Goal: Information Seeking & Learning: Learn about a topic

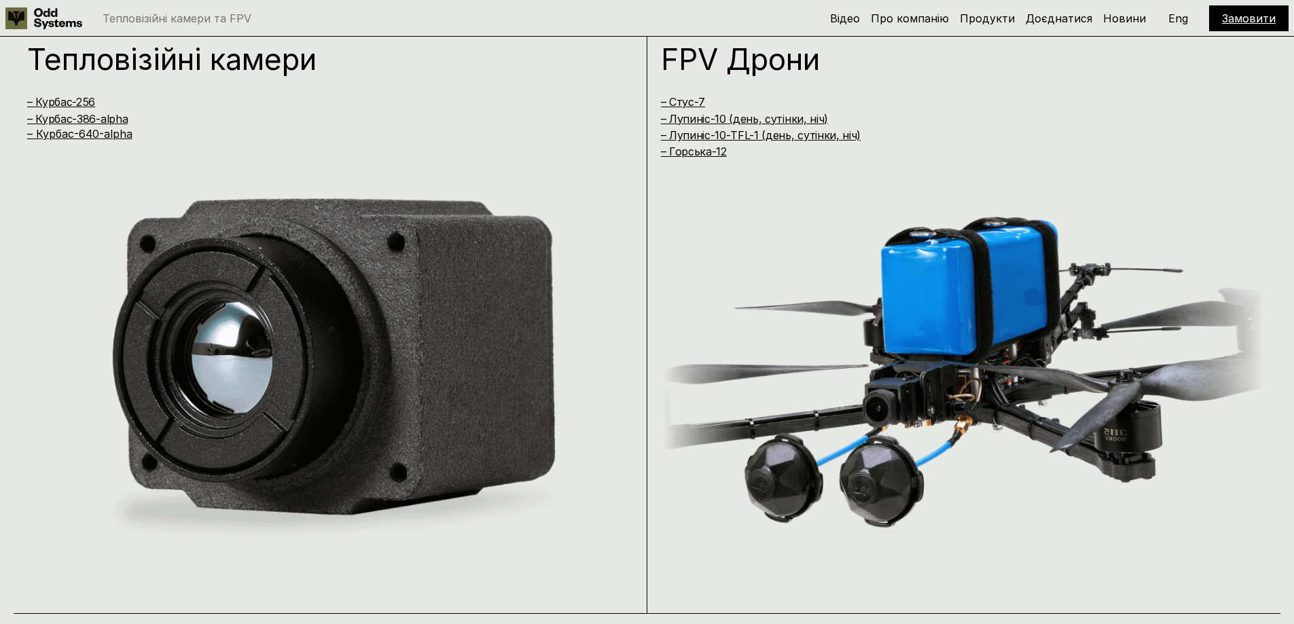
scroll to position [1155, 0]
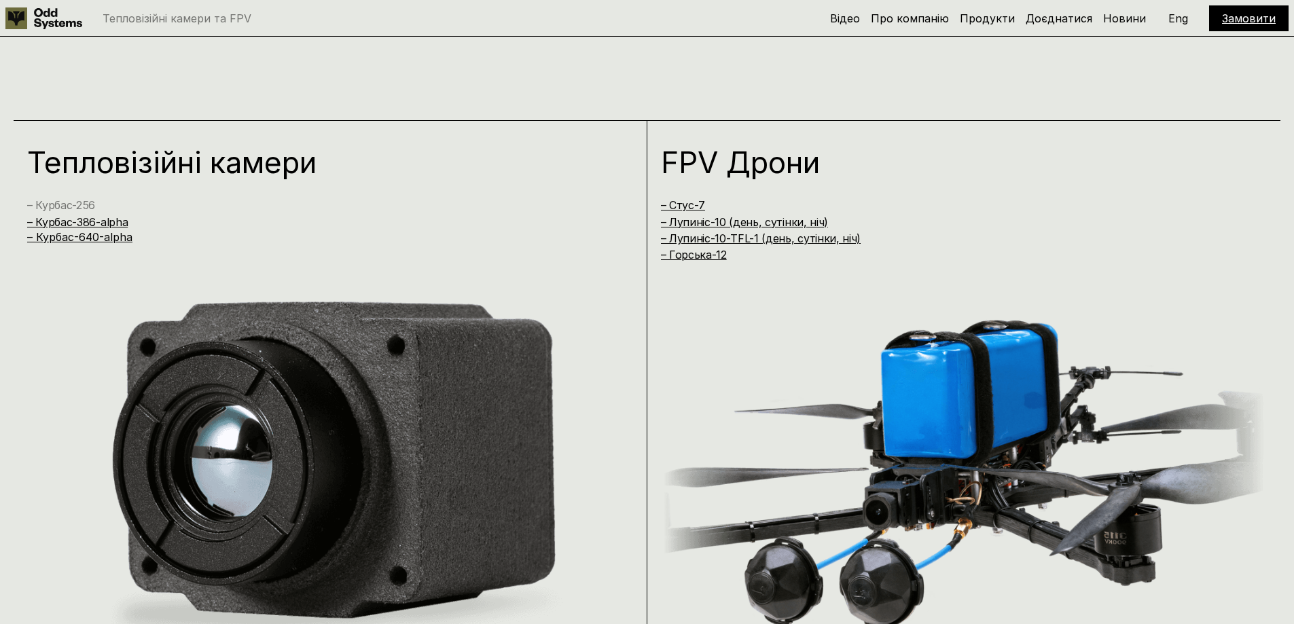
click at [50, 202] on link "– Курбас-256" at bounding box center [61, 205] width 68 height 14
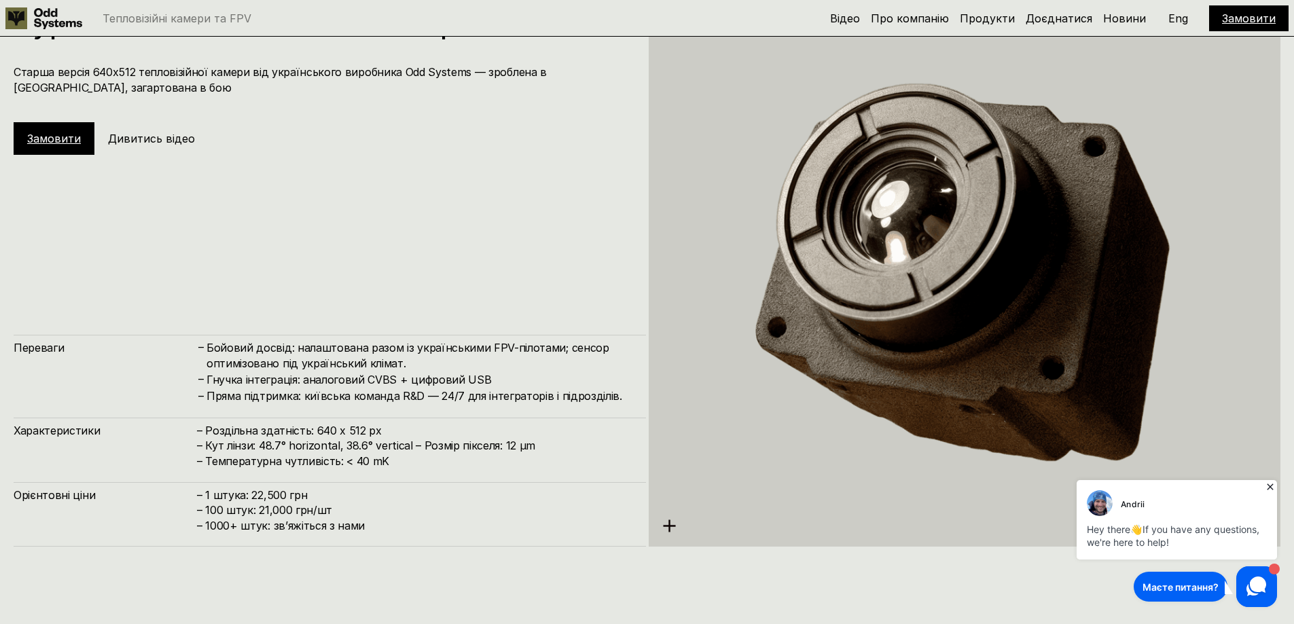
scroll to position [3164, 0]
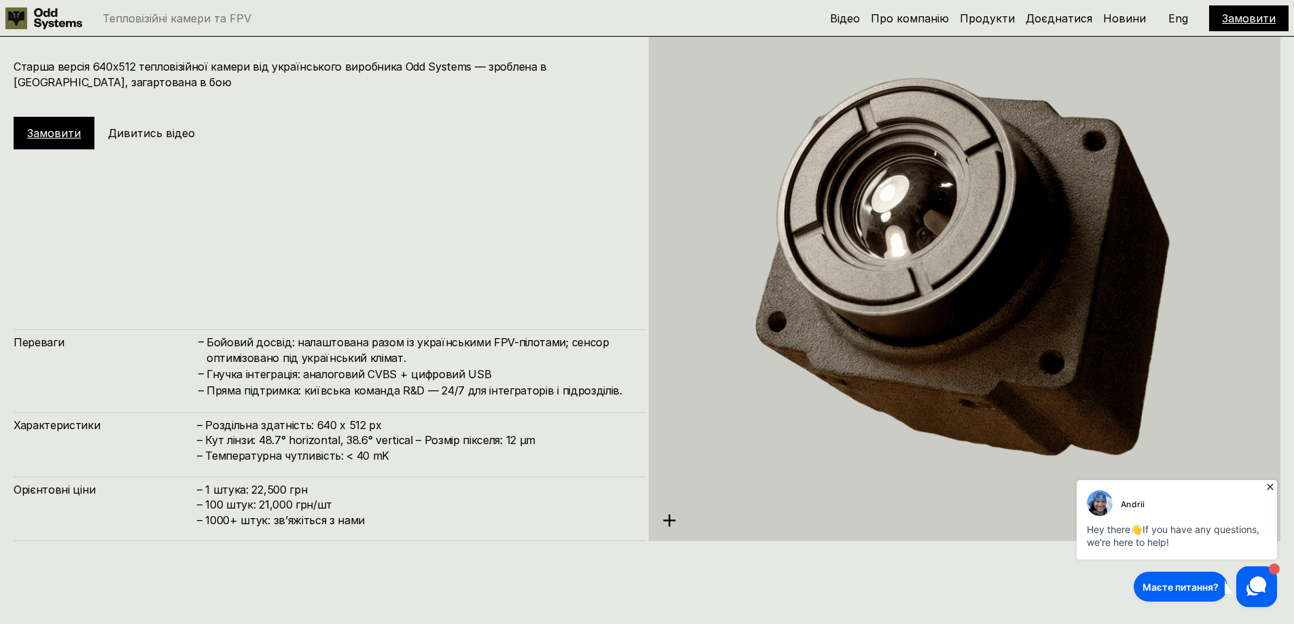
click at [153, 131] on h5 "Дивитись відео" at bounding box center [151, 133] width 87 height 15
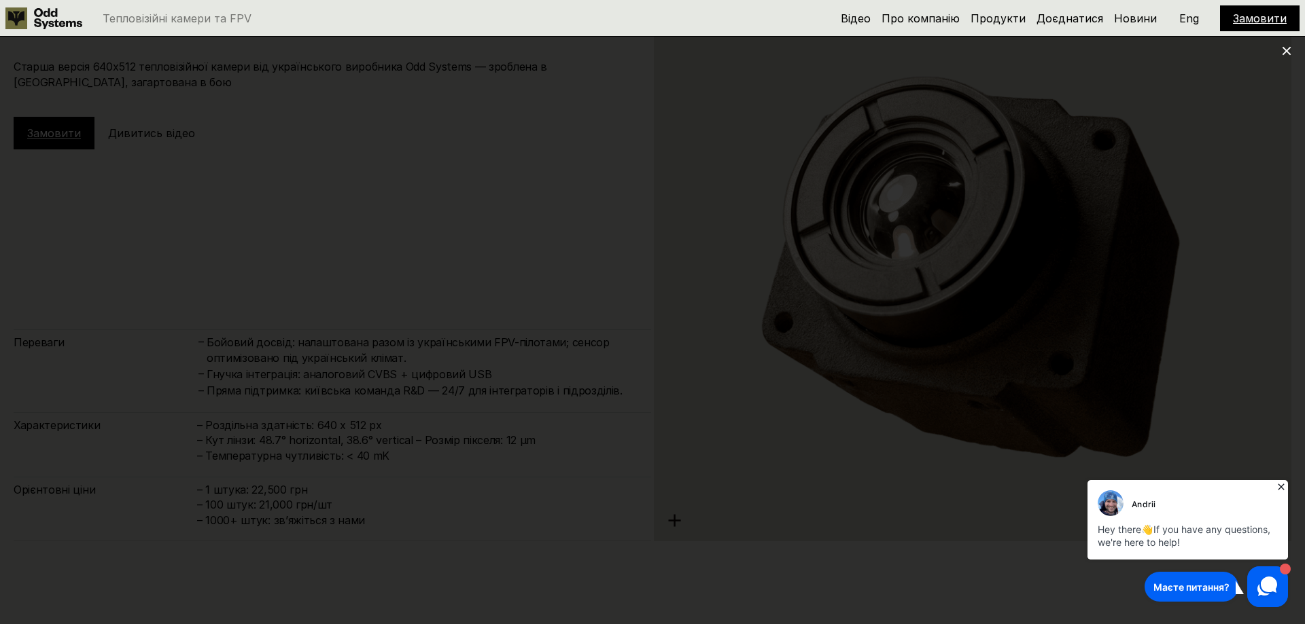
click at [1280, 489] on icon at bounding box center [1281, 487] width 14 height 14
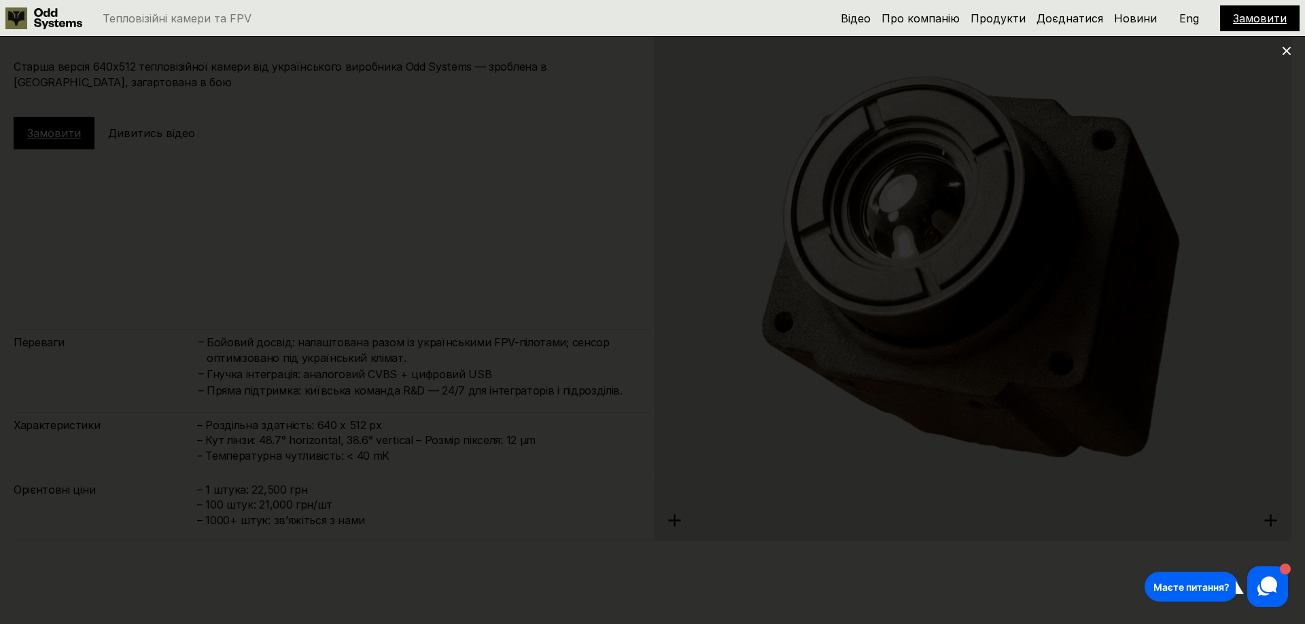
click at [1286, 52] on use at bounding box center [1286, 51] width 9 height 9
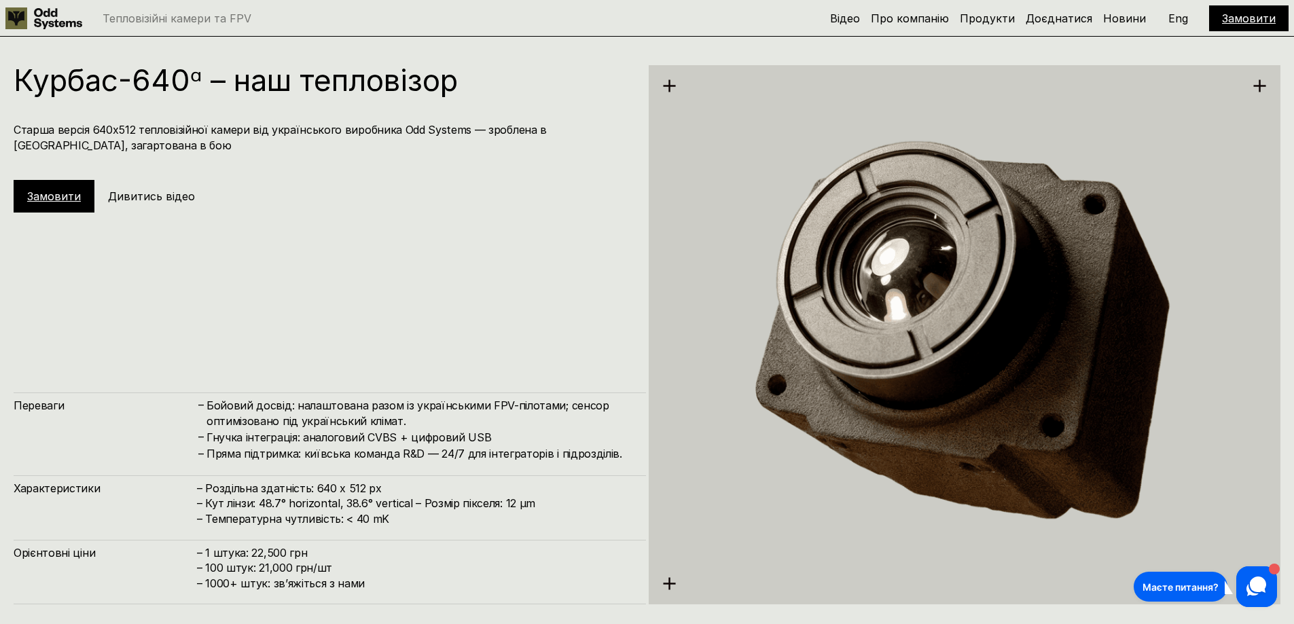
scroll to position [2960, 0]
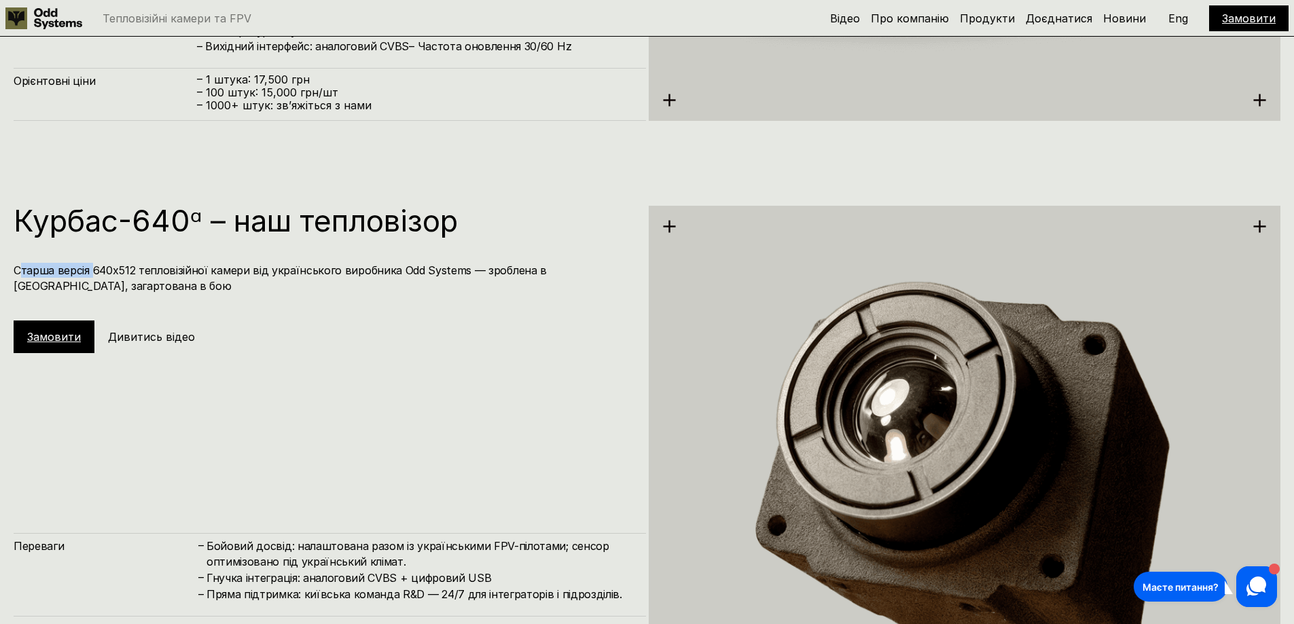
drag, startPoint x: 21, startPoint y: 271, endPoint x: 94, endPoint y: 277, distance: 73.6
click at [94, 277] on h4 "Старша версія 640х512 тепловізійної камери від українського виробника Odd Syste…" at bounding box center [323, 278] width 619 height 31
click at [101, 281] on h4 "Старша версія 640х512 тепловізійної камери від українського виробника Odd Syste…" at bounding box center [323, 278] width 619 height 31
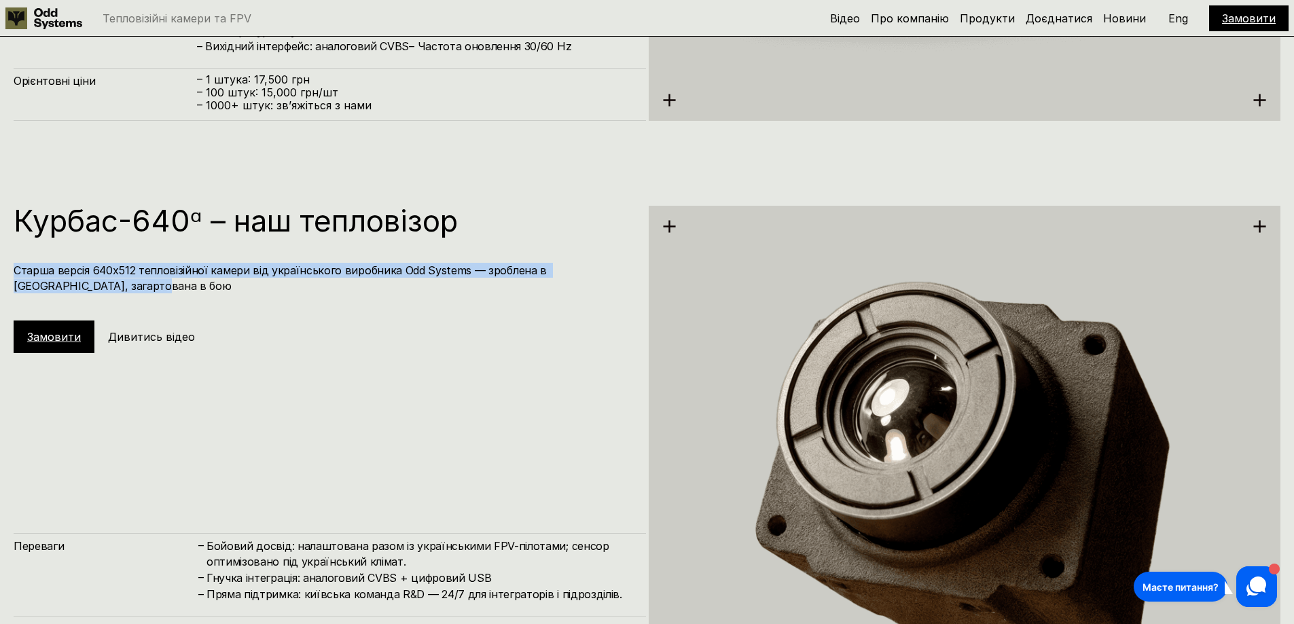
drag, startPoint x: 15, startPoint y: 268, endPoint x: 113, endPoint y: 289, distance: 100.1
click at [113, 289] on h4 "Старша версія 640х512 тепловізійної камери від українського виробника Odd Syste…" at bounding box center [323, 278] width 619 height 31
click at [110, 287] on h4 "Старша версія 640х512 тепловізійної камери від українського виробника Odd Syste…" at bounding box center [323, 278] width 619 height 31
drag, startPoint x: 46, startPoint y: 277, endPoint x: 110, endPoint y: 284, distance: 65.0
click at [110, 284] on div "Курбас-640ᵅ – наш тепловізор Старша версія 640х512 тепловізійної камери від [DE…" at bounding box center [647, 474] width 1294 height 624
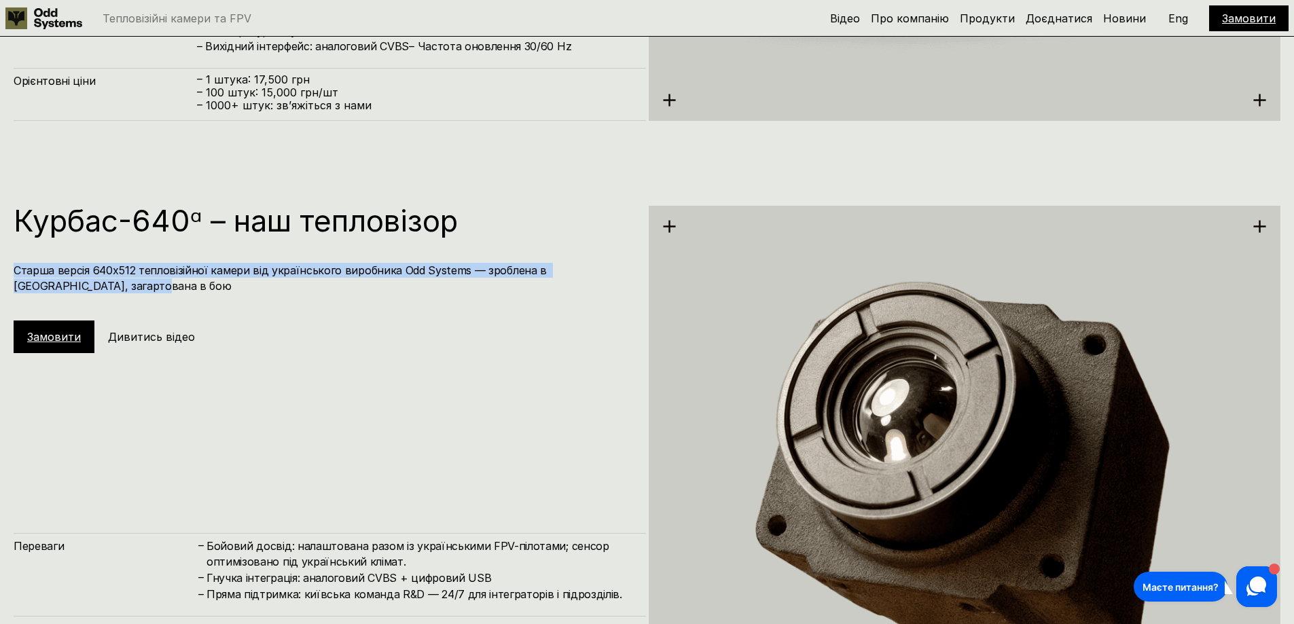
click at [113, 287] on h4 "Старша версія 640х512 тепловізійної камери від українського виробника Odd Syste…" at bounding box center [323, 278] width 619 height 31
click at [101, 287] on h4 "Старша версія 640х512 тепловізійної камери від українського виробника Odd Syste…" at bounding box center [323, 278] width 619 height 31
drag, startPoint x: 16, startPoint y: 270, endPoint x: 105, endPoint y: 281, distance: 90.4
click at [105, 281] on h4 "Старша версія 640х512 тепловізійної камери від українського виробника Odd Syste…" at bounding box center [323, 278] width 619 height 31
click at [111, 283] on h4 "Старша версія 640х512 тепловізійної камери від українського виробника Odd Syste…" at bounding box center [323, 278] width 619 height 31
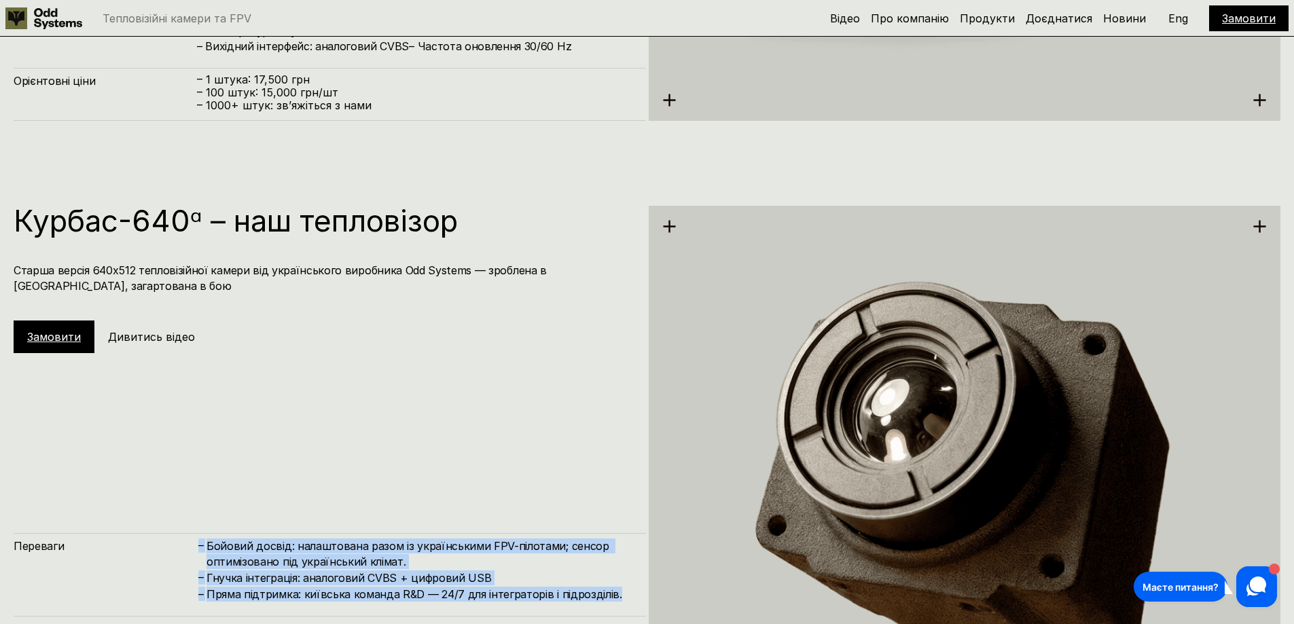
drag, startPoint x: 607, startPoint y: 595, endPoint x: 184, endPoint y: 552, distance: 424.8
click at [184, 552] on div "Переваги – Бойовий досвід: налаштована разом із українськими FPV-пілотами; сенс…" at bounding box center [330, 567] width 633 height 69
click at [236, 574] on h4 "Гнучка інтеграція: аналоговий CVBS + цифровий USB" at bounding box center [420, 578] width 426 height 15
drag, startPoint x: 595, startPoint y: 594, endPoint x: 194, endPoint y: 554, distance: 402.9
click at [194, 554] on div "Переваги – Бойовий досвід: налаштована разом із українськими FPV-пілотами; сенс…" at bounding box center [330, 567] width 633 height 69
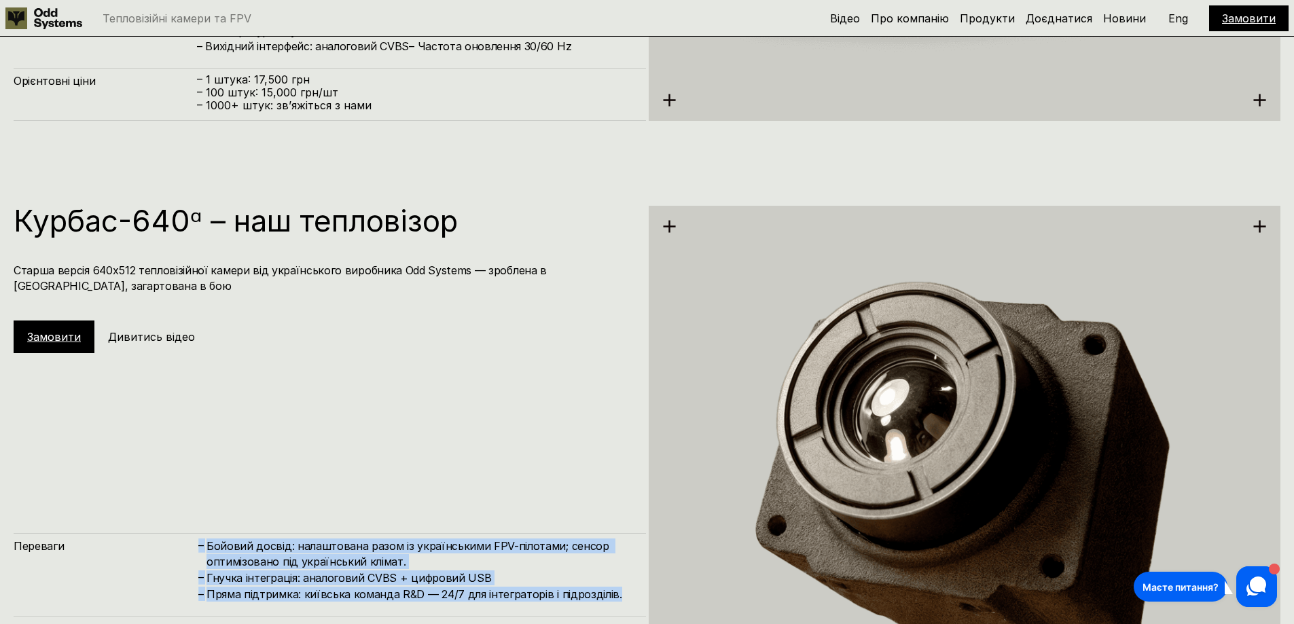
click at [269, 565] on h4 "Бойовий досвід: налаштована разом із українськими FPV-пілотами; сенсор оптимізо…" at bounding box center [420, 554] width 426 height 31
click at [350, 580] on h4 "Гнучка інтеграція: аналоговий CVBS + цифровий USB" at bounding box center [420, 578] width 426 height 15
click at [493, 576] on h4 "Гнучка інтеграція: аналоговий CVBS + цифровий USB" at bounding box center [420, 578] width 426 height 15
click at [491, 584] on h4 "Гнучка інтеграція: аналоговий CVBS + цифровий USB" at bounding box center [420, 578] width 426 height 15
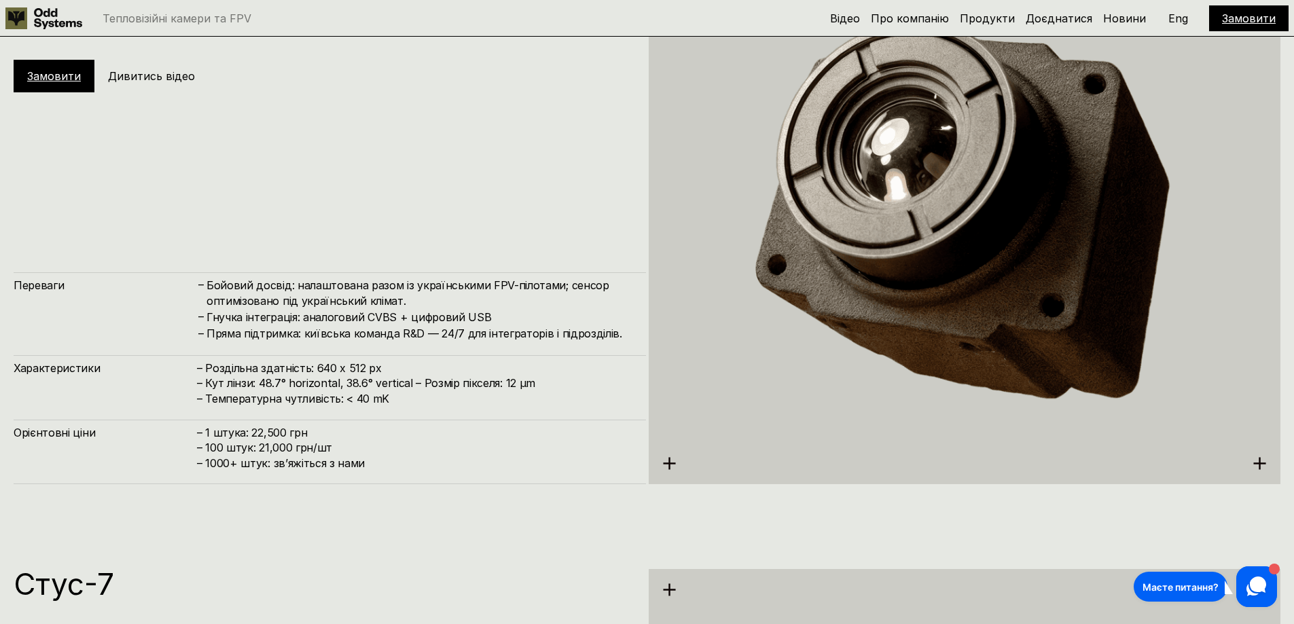
scroll to position [3232, 0]
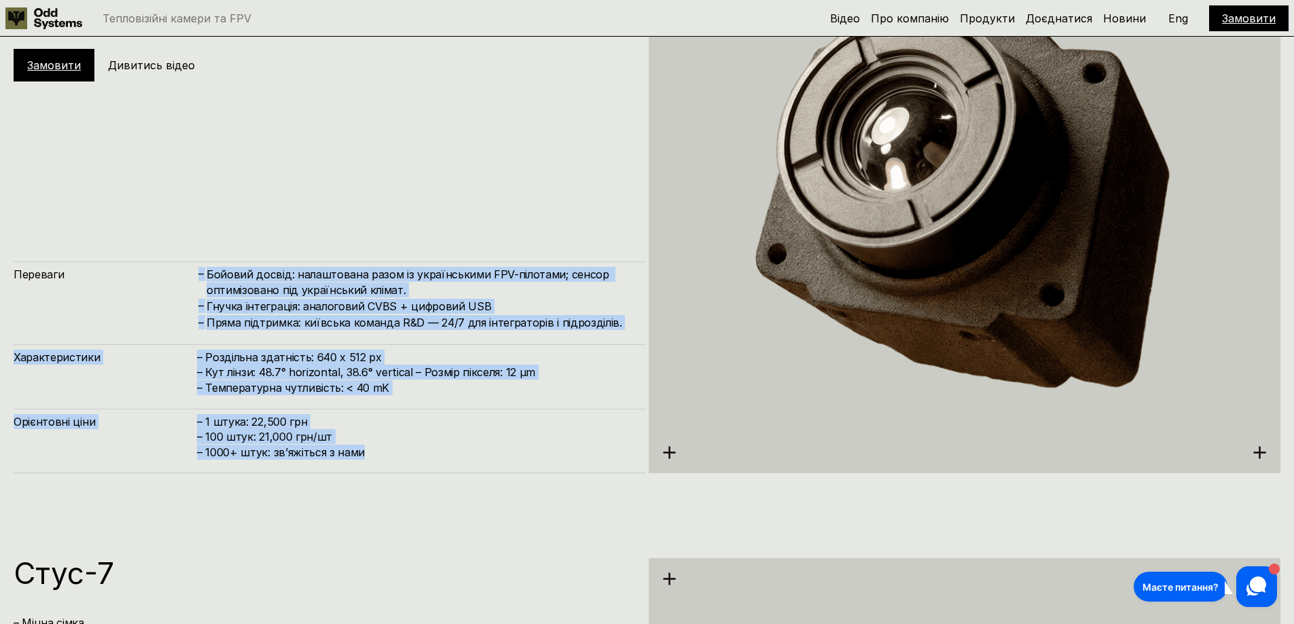
drag, startPoint x: 360, startPoint y: 455, endPoint x: 145, endPoint y: 273, distance: 281.6
click at [122, 262] on div "Переваги – Бойовий досвід: налаштована разом із українськими FPV-пілотами; сенс…" at bounding box center [330, 368] width 633 height 212
click at [312, 348] on div "Характеристики – Роздільна здатність: 640 x 512 px – Кут лінзи: 48.7° horizonta…" at bounding box center [330, 370] width 633 height 51
drag, startPoint x: 396, startPoint y: 453, endPoint x: 196, endPoint y: 247, distance: 286.9
click at [196, 247] on div "Курбас-640ᵅ – наш тепловізор Старша версія 640х512 тепловізійної камери від [DE…" at bounding box center [330, 204] width 633 height 540
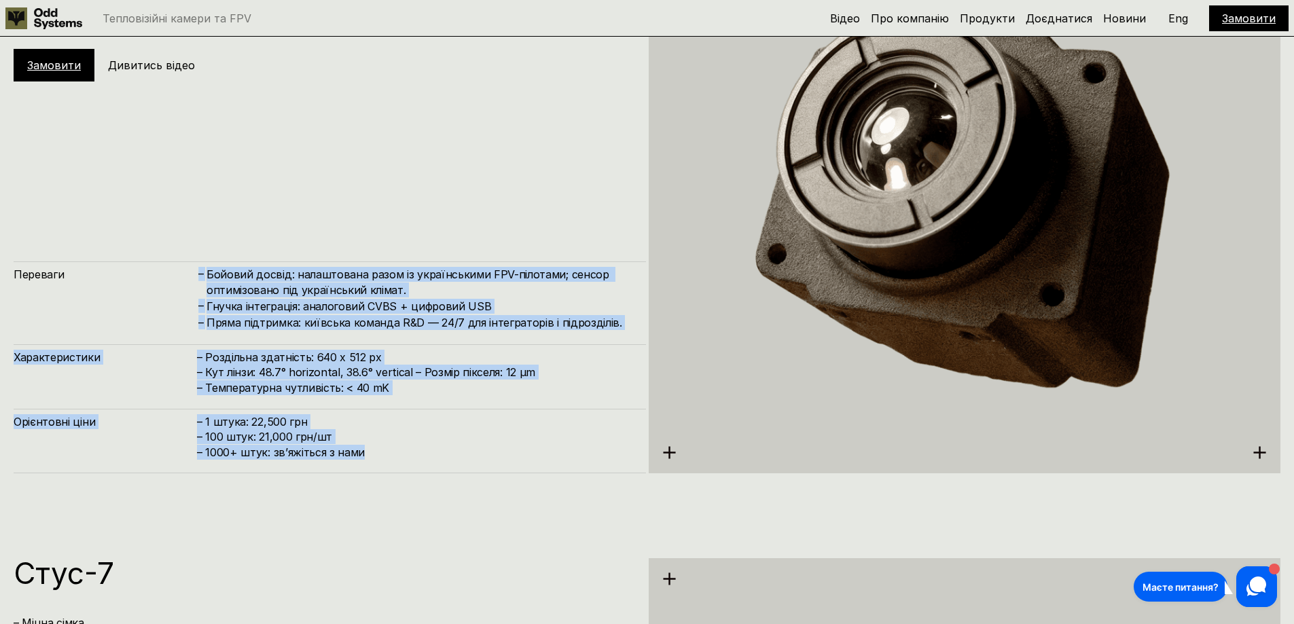
click at [337, 398] on div "Переваги – Бойовий досвід: налаштована разом із українськими FPV-пілотами; сенс…" at bounding box center [330, 368] width 633 height 212
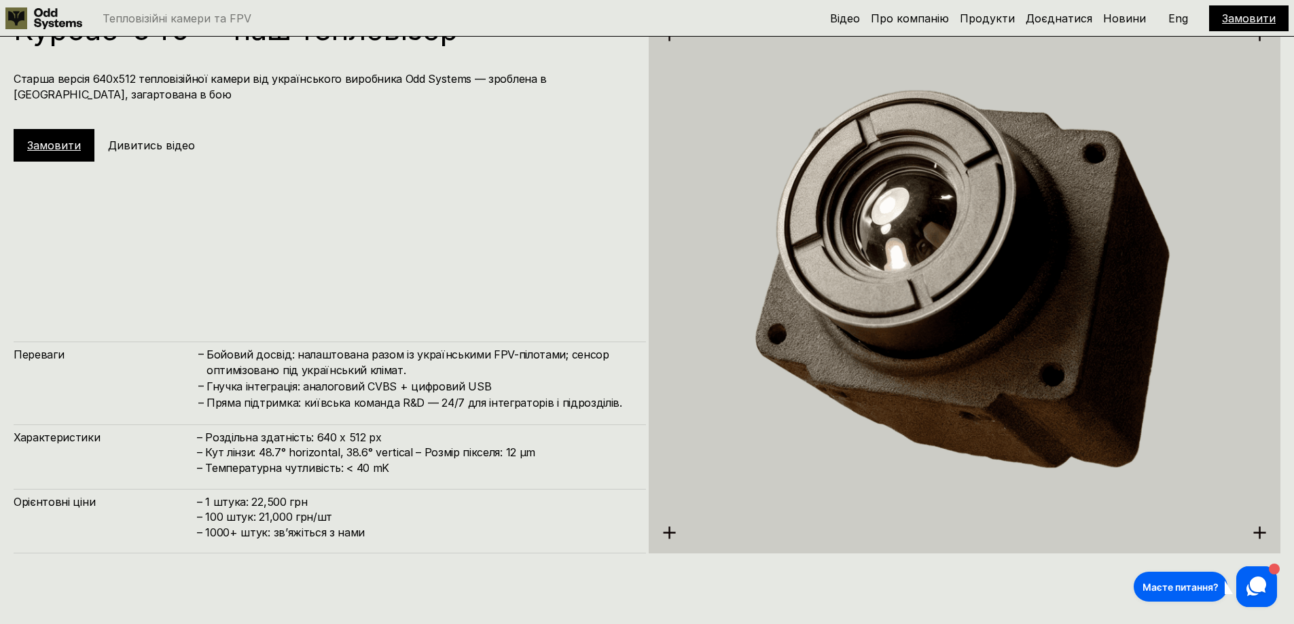
scroll to position [3164, 0]
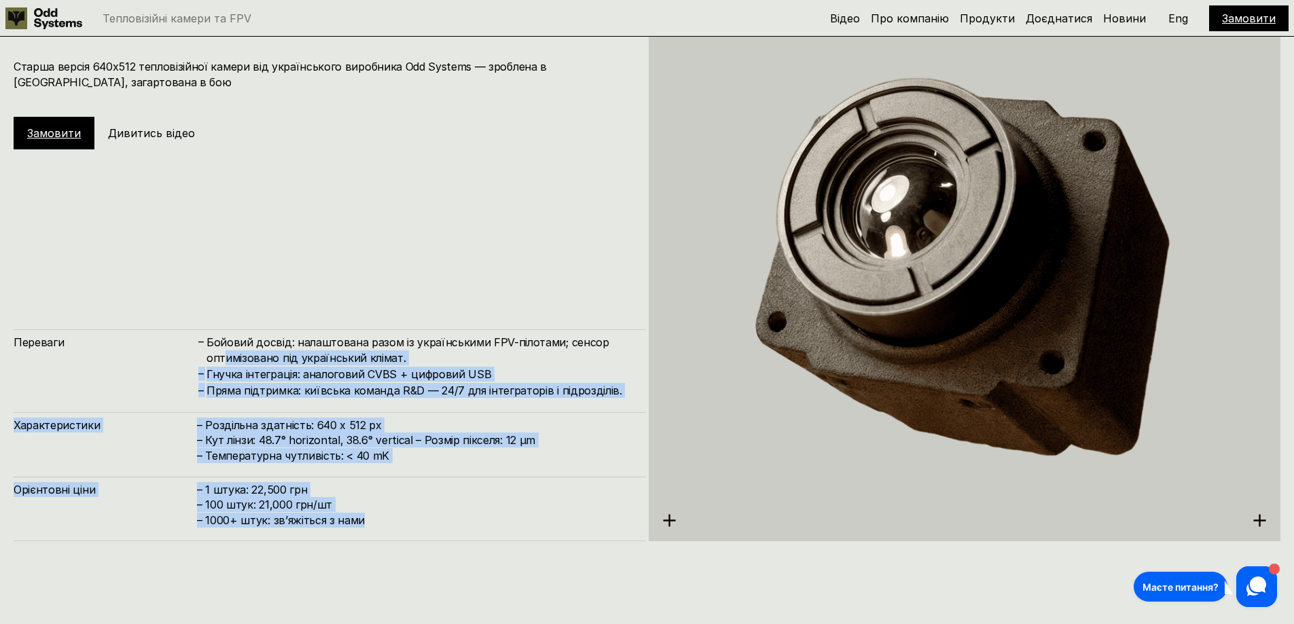
drag, startPoint x: 369, startPoint y: 521, endPoint x: 226, endPoint y: 361, distance: 214.6
click at [226, 361] on div "Переваги – Бойовий досвід: налаштована разом із українськими FPV-пілотами; сенс…" at bounding box center [330, 436] width 633 height 212
click at [269, 400] on div "Переваги – Бойовий досвід: налаштована разом із українськими FPV-пілотами; сенс…" at bounding box center [330, 436] width 633 height 212
drag, startPoint x: 377, startPoint y: 527, endPoint x: 242, endPoint y: 370, distance: 207.7
click at [215, 332] on div "Переваги – Бойовий досвід: налаштована разом із українськими FPV-пілотами; сенс…" at bounding box center [330, 436] width 633 height 212
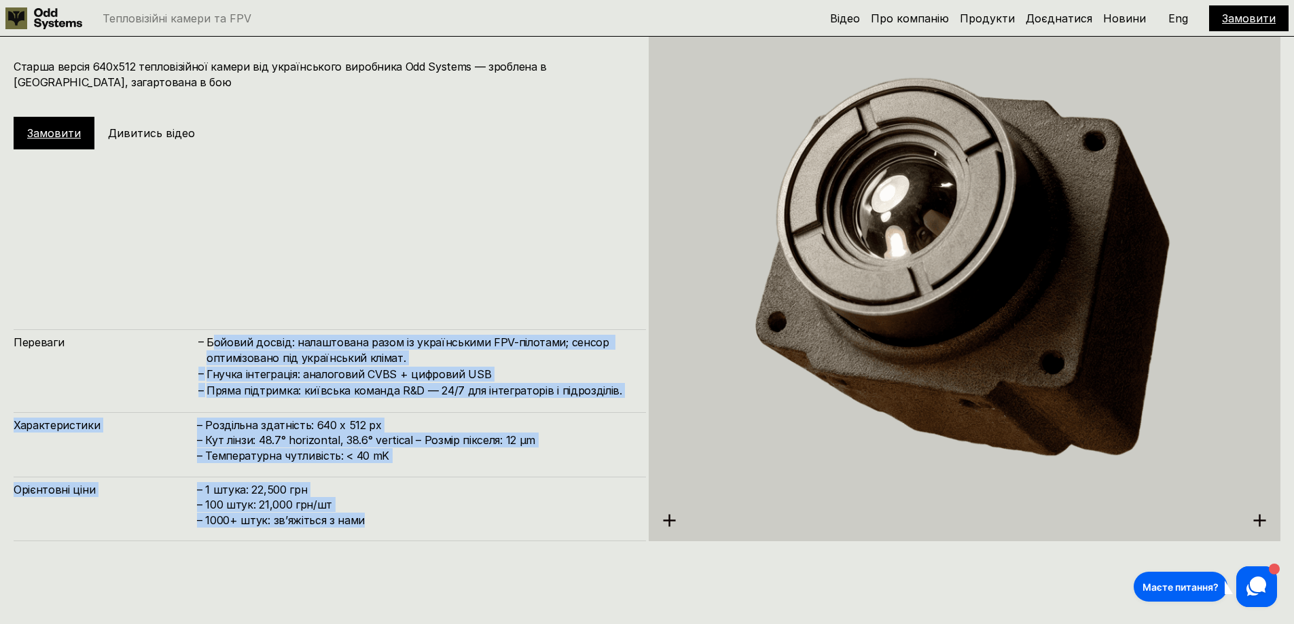
click at [415, 513] on h4 "– 1 штука: 22,500 грн – 100 штук: 21,000 грн/шт – ⁠1000+ штук: звʼяжіться з нами" at bounding box center [415, 505] width 436 height 46
drag, startPoint x: 331, startPoint y: 476, endPoint x: 168, endPoint y: 342, distance: 211.0
click at [165, 339] on div "Переваги – Бойовий досвід: налаштована разом із українськими FPV-пілотами; сенс…" at bounding box center [330, 436] width 633 height 212
drag, startPoint x: 272, startPoint y: 402, endPoint x: 285, endPoint y: 409, distance: 14.6
click at [273, 402] on div "Переваги – Бойовий досвід: налаштована разом із українськими FPV-пілотами; сенс…" at bounding box center [330, 436] width 633 height 212
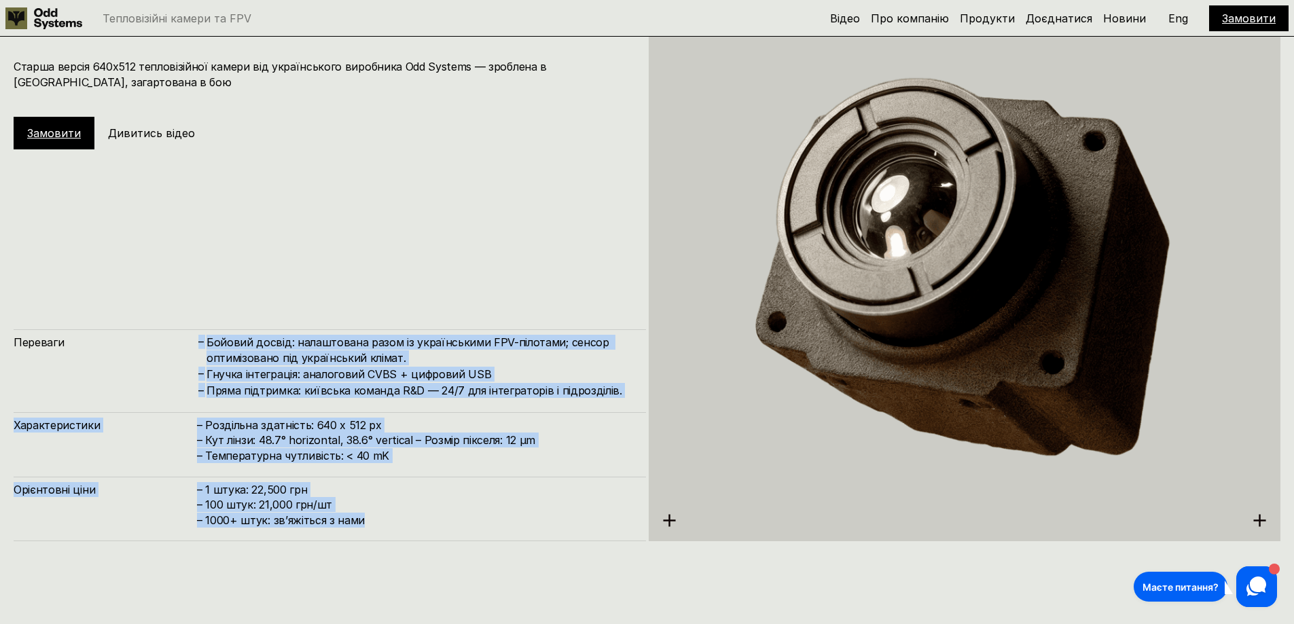
click at [419, 516] on h4 "– 1 штука: 22,500 грн – 100 штук: 21,000 грн/шт – ⁠1000+ штук: звʼяжіться з нами" at bounding box center [415, 505] width 436 height 46
drag, startPoint x: 419, startPoint y: 519, endPoint x: -46, endPoint y: 351, distance: 494.2
click at [381, 495] on h4 "– 1 штука: 22,500 грн – 100 штук: 21,000 грн/шт – ⁠1000+ штук: звʼяжіться з нами" at bounding box center [415, 505] width 436 height 46
click at [400, 529] on div "Орієнтовні ціни – 1 штука: 22,500 грн – 100 штук: 21,000 грн/шт – ⁠1000+ штук: …" at bounding box center [330, 509] width 633 height 65
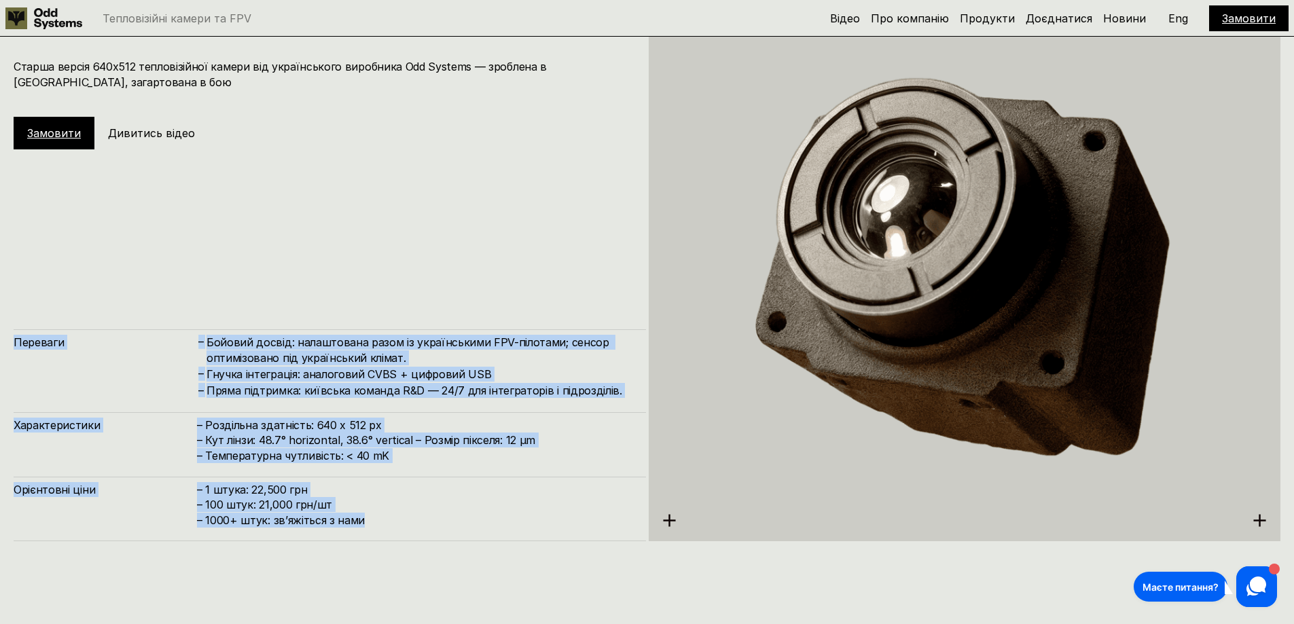
drag, startPoint x: 275, startPoint y: 499, endPoint x: -46, endPoint y: 342, distance: 356.8
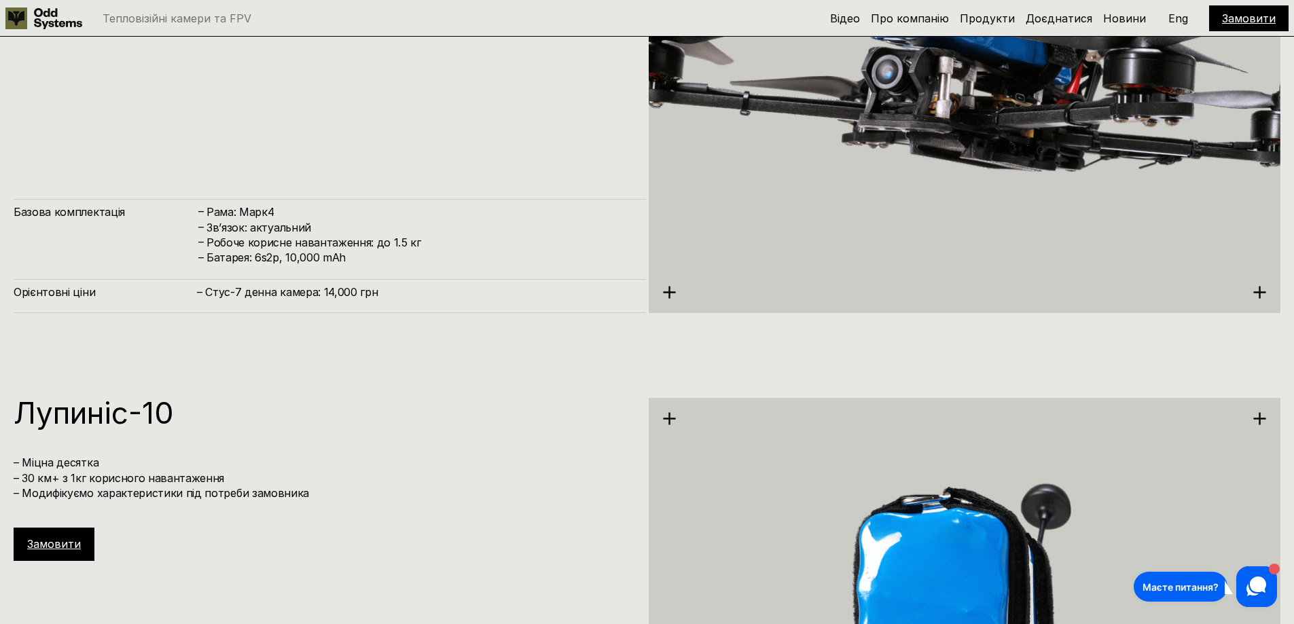
scroll to position [4047, 0]
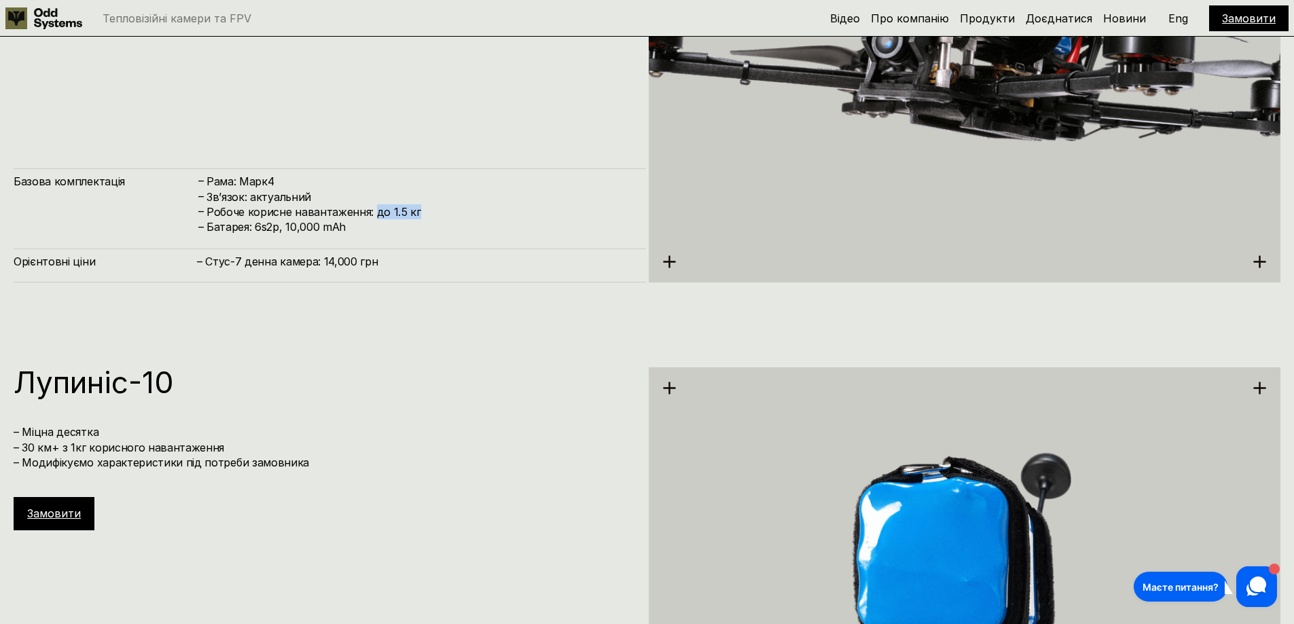
drag, startPoint x: 423, startPoint y: 210, endPoint x: 372, endPoint y: 209, distance: 51.0
click at [372, 209] on h4 "Робоче корисне навантаження: до 1.5 кг" at bounding box center [420, 212] width 426 height 15
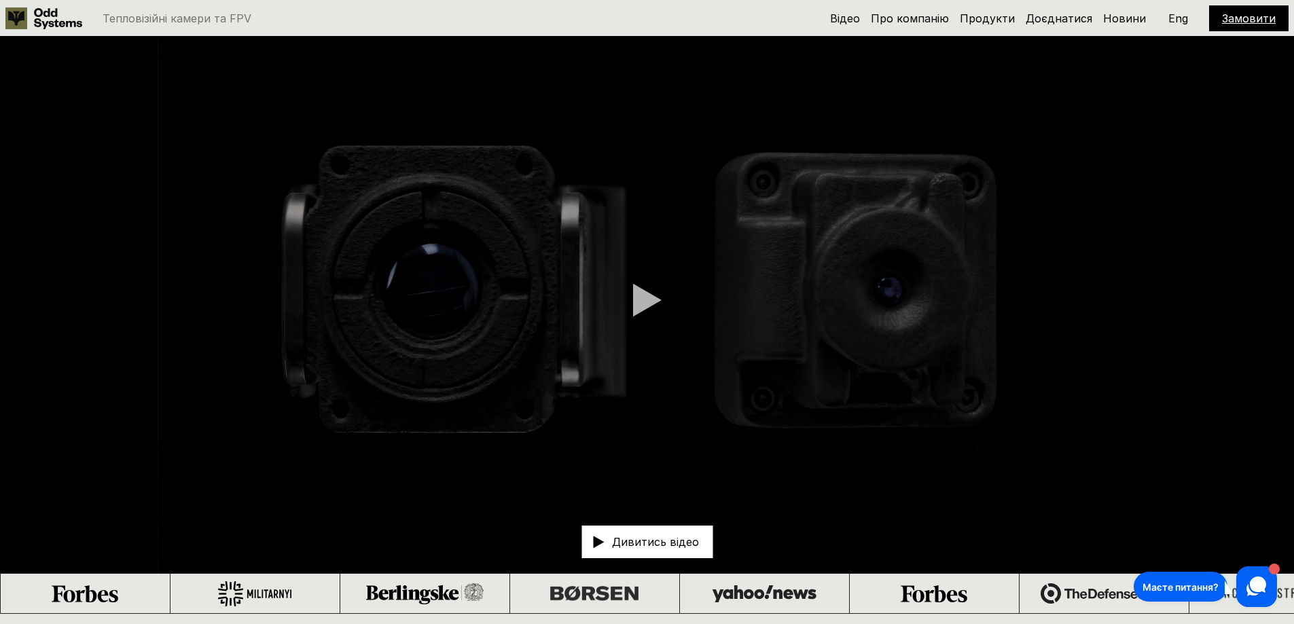
scroll to position [0, 0]
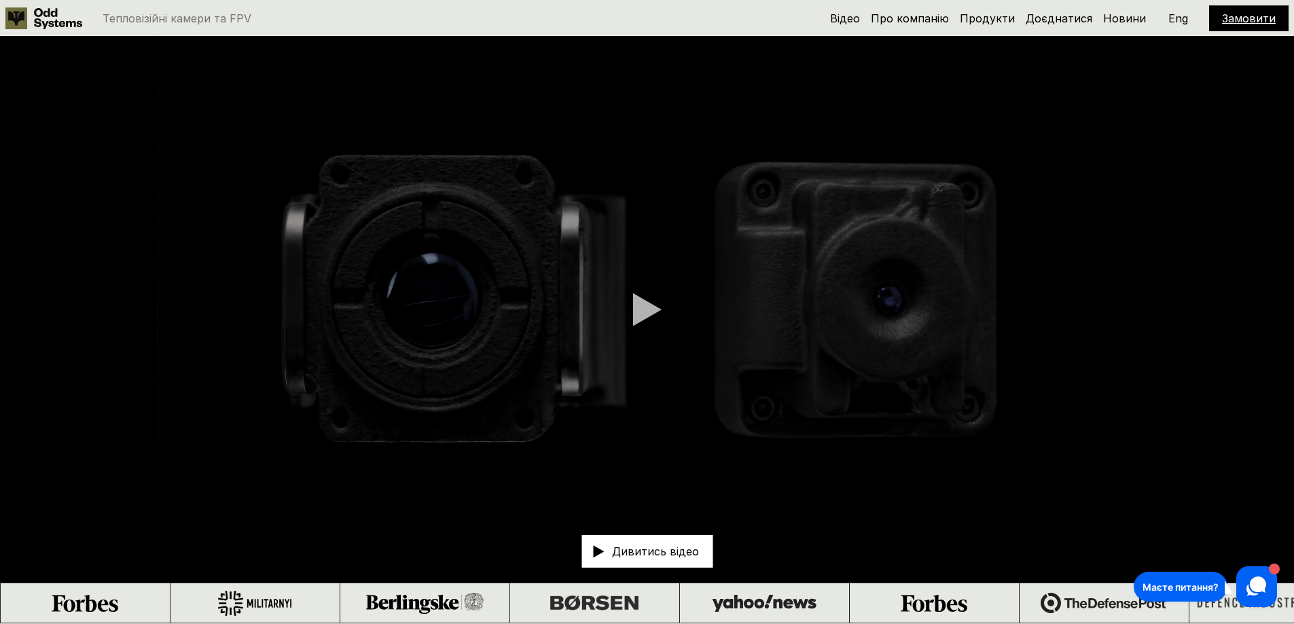
click at [868, 242] on video at bounding box center [647, 310] width 1294 height 546
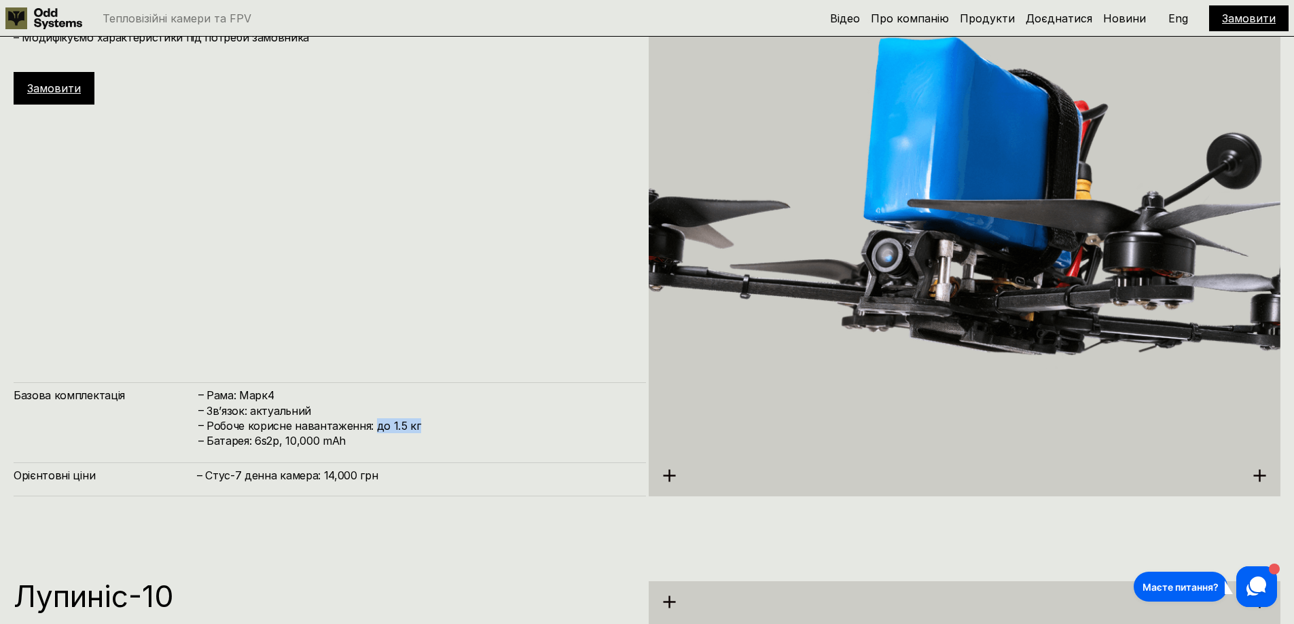
scroll to position [3809, 0]
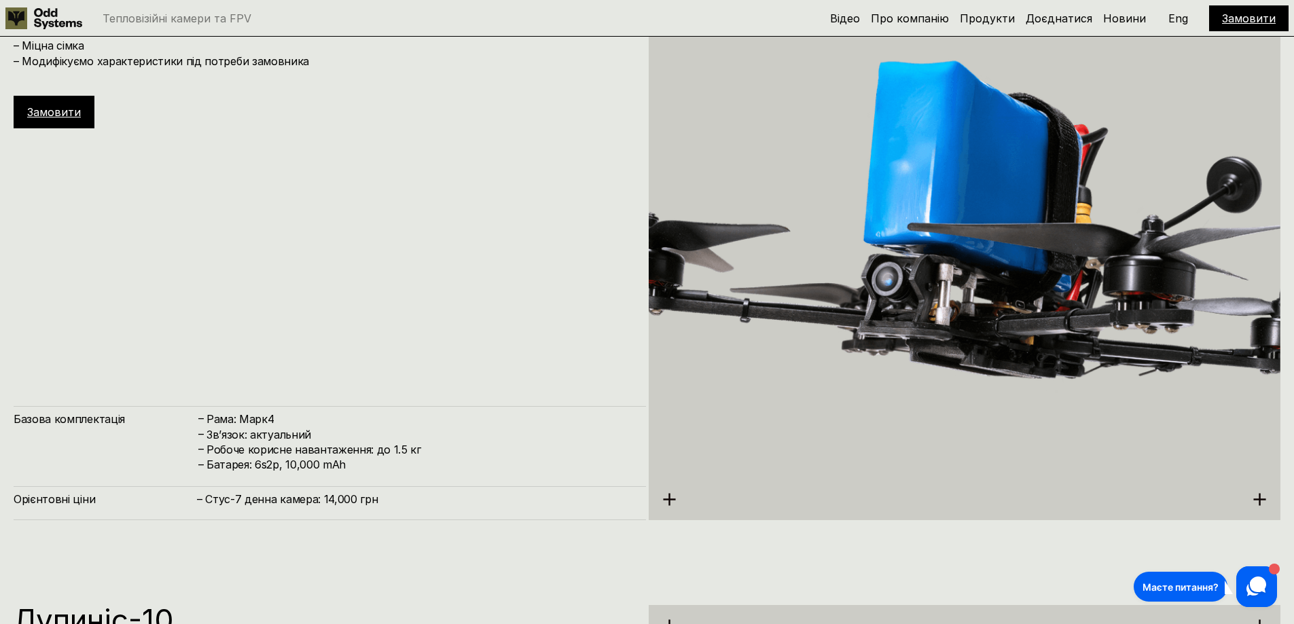
click at [356, 465] on h4 "Батарея: 6s2p, 10,000 mAh" at bounding box center [420, 464] width 426 height 15
drag, startPoint x: 325, startPoint y: 499, endPoint x: 357, endPoint y: 501, distance: 31.3
click at [357, 501] on h4 "– Стус-7 денна камера: 14,000 грн" at bounding box center [415, 499] width 436 height 15
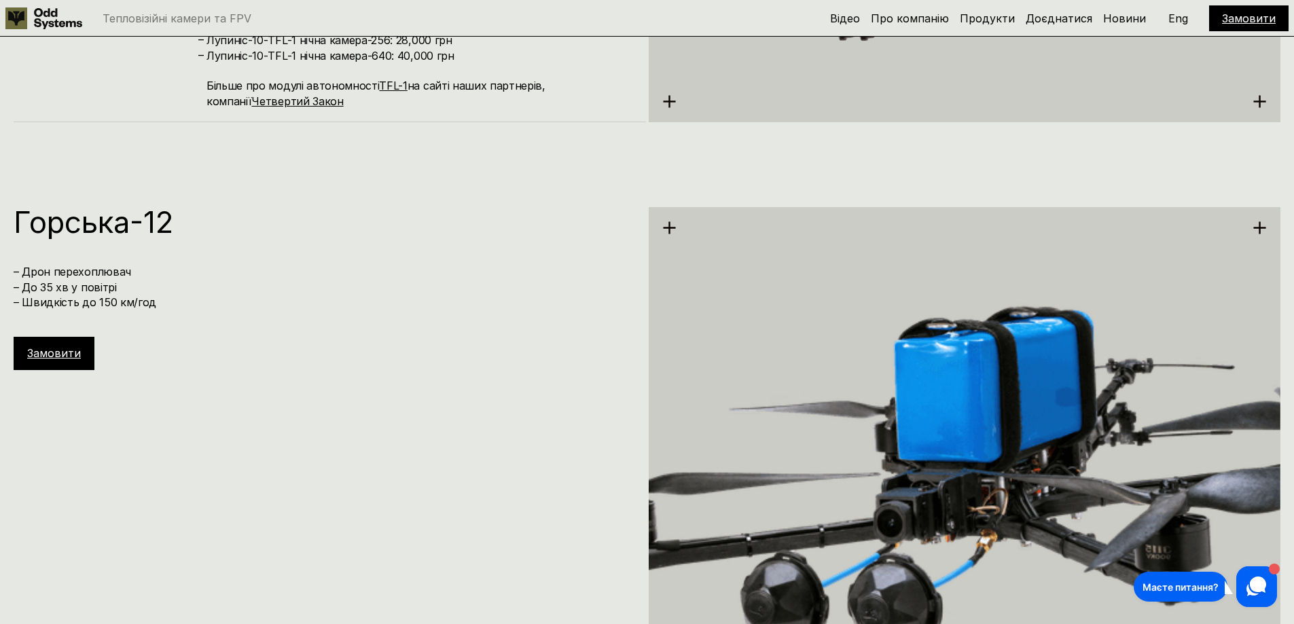
scroll to position [5168, 0]
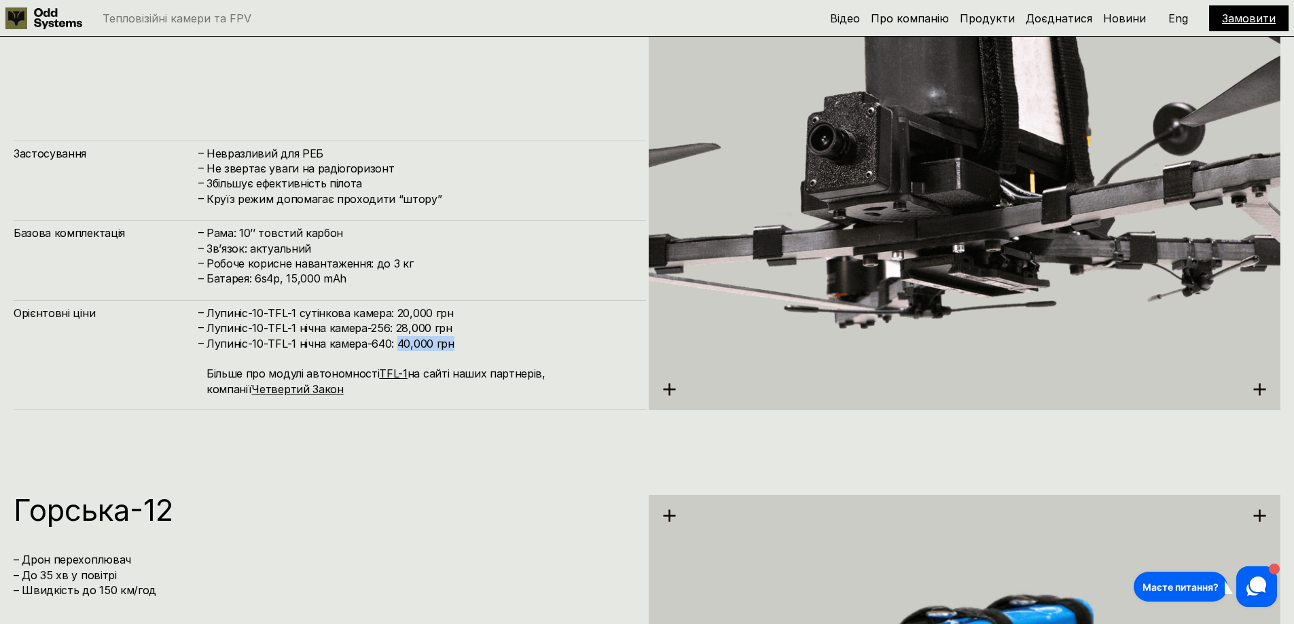
drag, startPoint x: 453, startPoint y: 345, endPoint x: 395, endPoint y: 340, distance: 57.9
click at [395, 340] on h4 "[PERSON_NAME]-10-TFL-1 нічна камера-640: 40,000 грн Більше про модулі автономно…" at bounding box center [420, 366] width 426 height 61
click at [427, 338] on h4 "[PERSON_NAME]-10-TFL-1 нічна камера-640: 40,000 грн Більше про модулі автономно…" at bounding box center [420, 366] width 426 height 61
drag, startPoint x: 453, startPoint y: 325, endPoint x: 396, endPoint y: 328, distance: 57.1
click at [396, 328] on h4 "Лупиніс-10-TFL-1 нічна камера-256: 28,000 грн" at bounding box center [420, 328] width 426 height 15
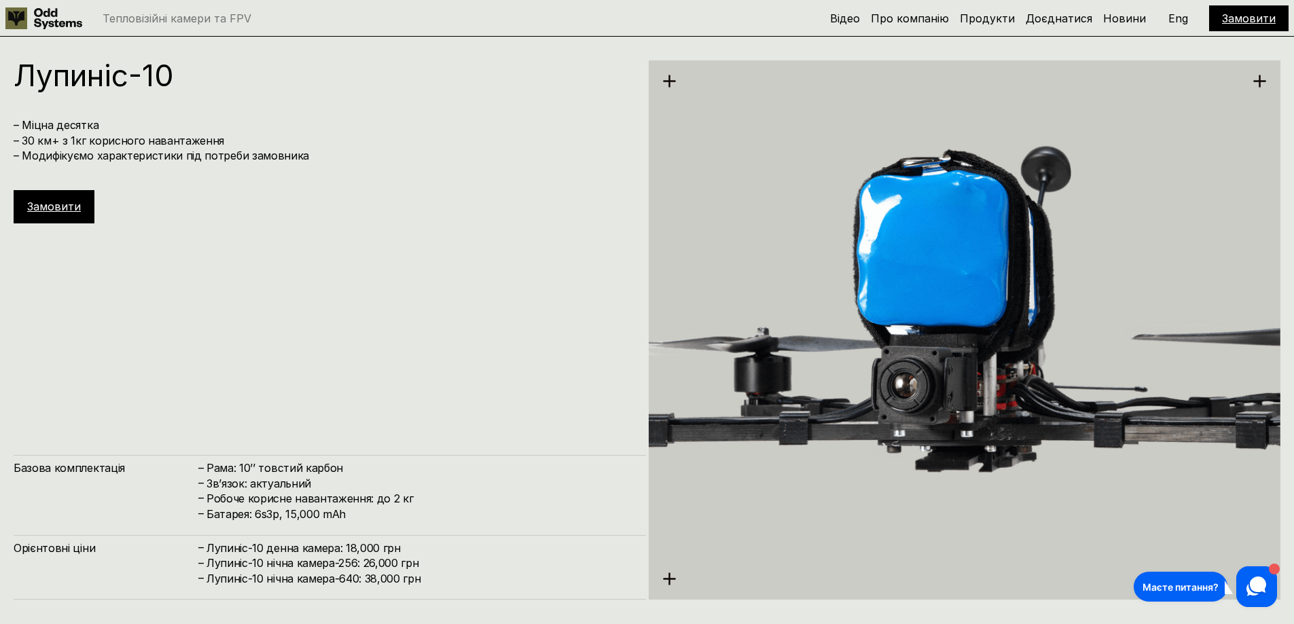
scroll to position [4353, 0]
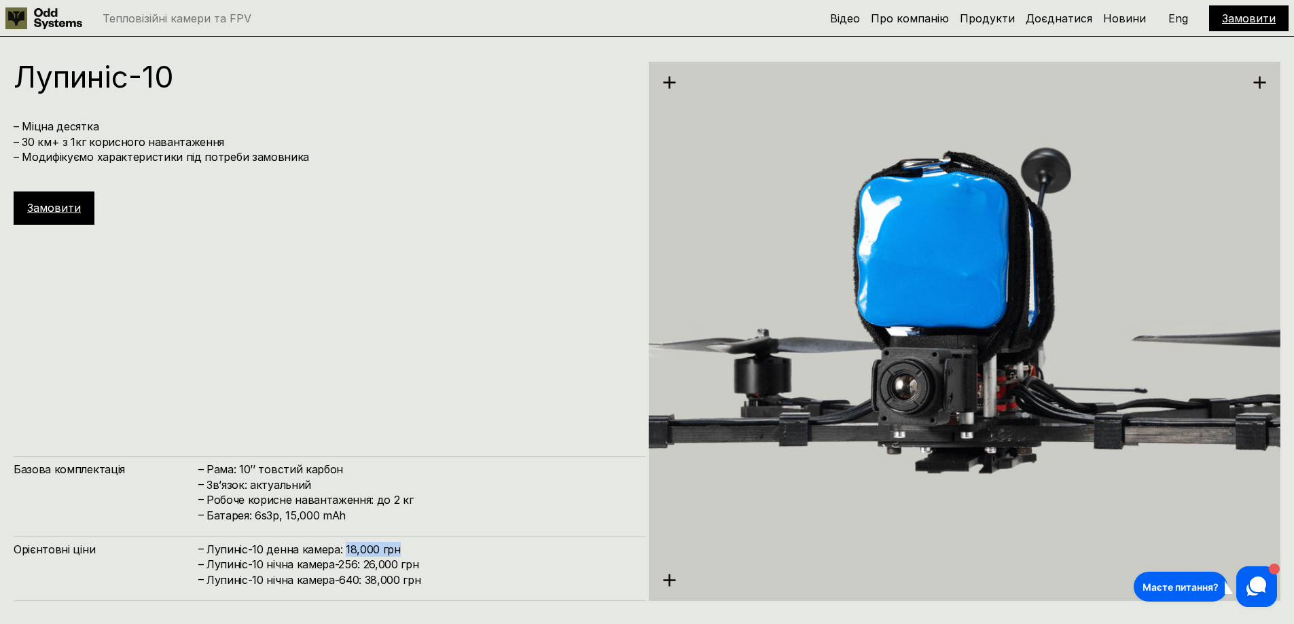
drag, startPoint x: 362, startPoint y: 550, endPoint x: 423, endPoint y: 547, distance: 61.9
click at [423, 547] on h4 "Лупиніс-10 денна камера: 18,000 грн" at bounding box center [420, 549] width 426 height 15
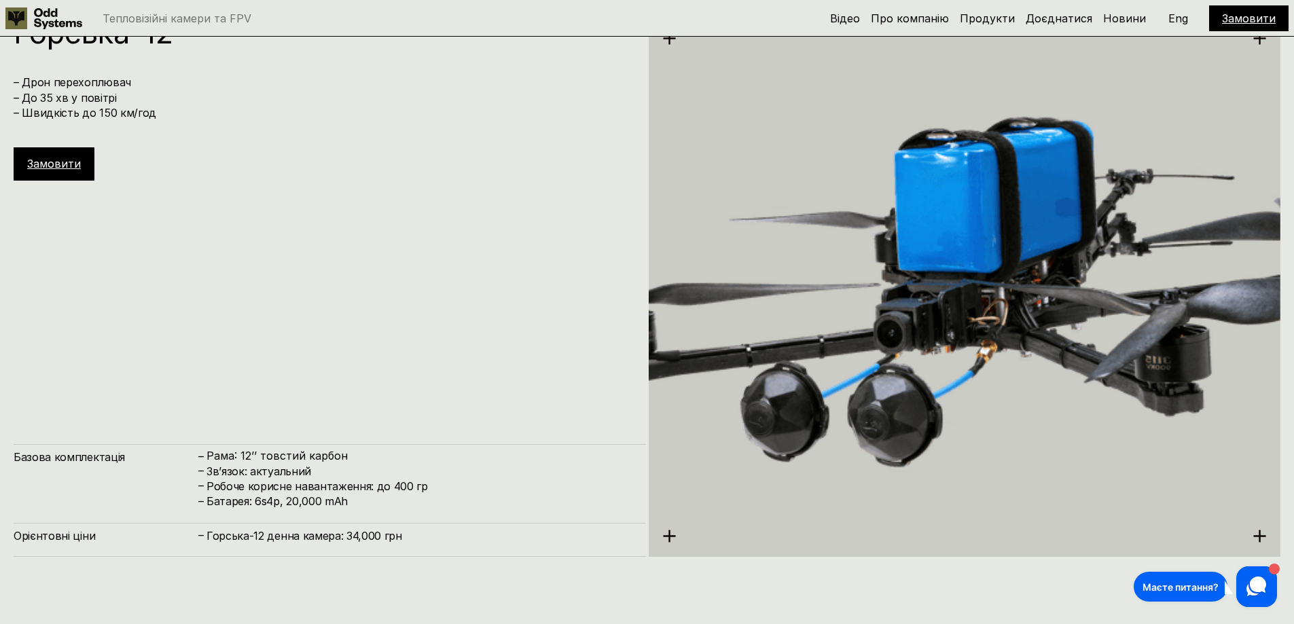
scroll to position [5712, 0]
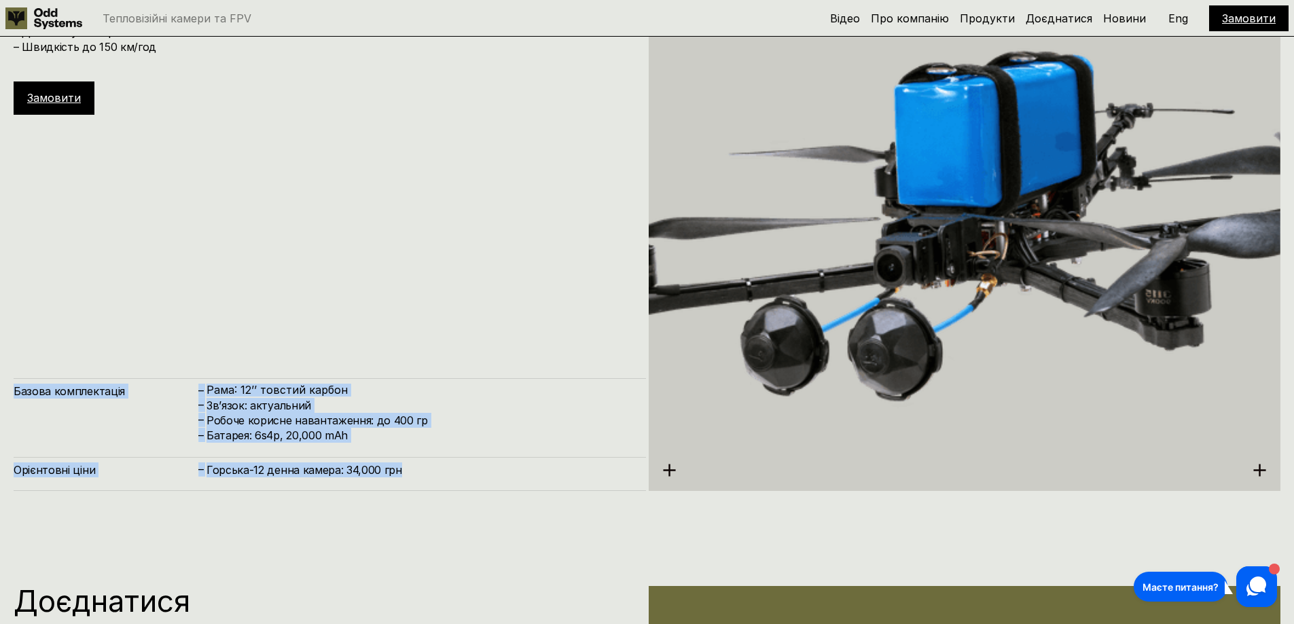
drag, startPoint x: 407, startPoint y: 476, endPoint x: -5, endPoint y: 392, distance: 420.3
click at [29, 396] on h4 "Базова комплектація" at bounding box center [105, 391] width 183 height 15
drag, startPoint x: 16, startPoint y: 390, endPoint x: 442, endPoint y: 486, distance: 437.4
click at [442, 486] on div "[PERSON_NAME]-12 – Дрон перехоплювач – До 35 хв у повітрі – Швидкість до 150 км…" at bounding box center [647, 220] width 1294 height 624
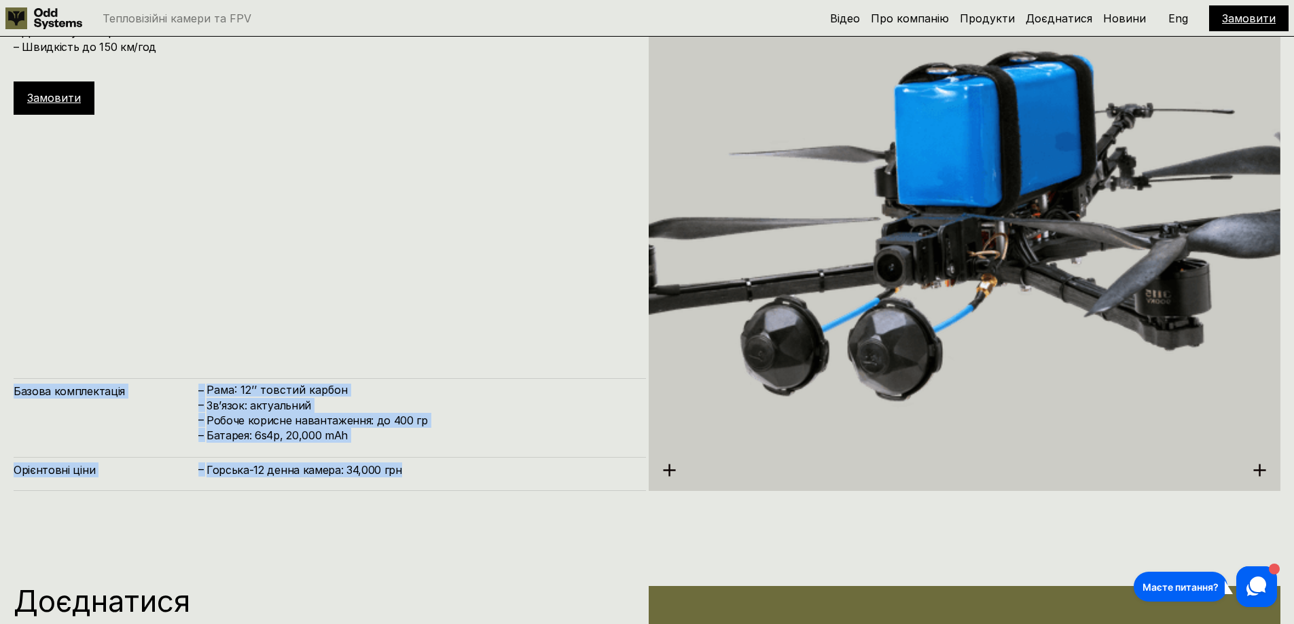
drag, startPoint x: 422, startPoint y: 475, endPoint x: 414, endPoint y: 476, distance: 8.3
click at [420, 475] on h4 "Горська-12 денна камера: 34,000 грн" at bounding box center [420, 470] width 426 height 15
click at [406, 475] on h4 "Горська-12 денна камера: 34,000 грн" at bounding box center [420, 470] width 426 height 15
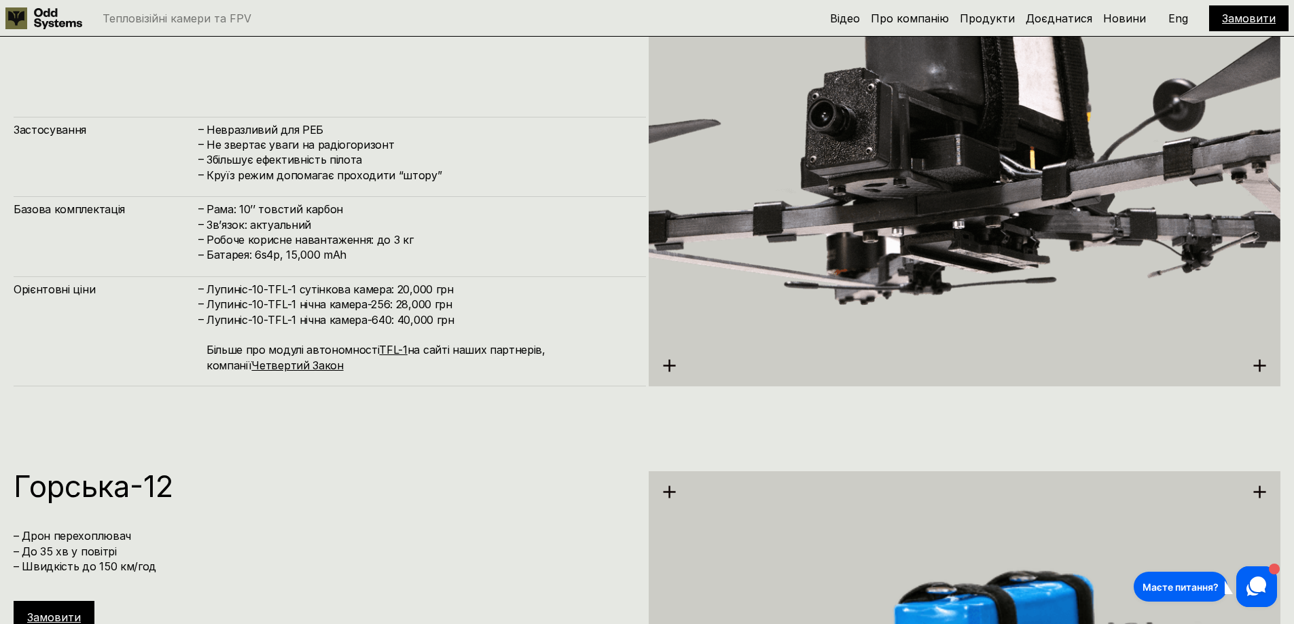
scroll to position [5168, 0]
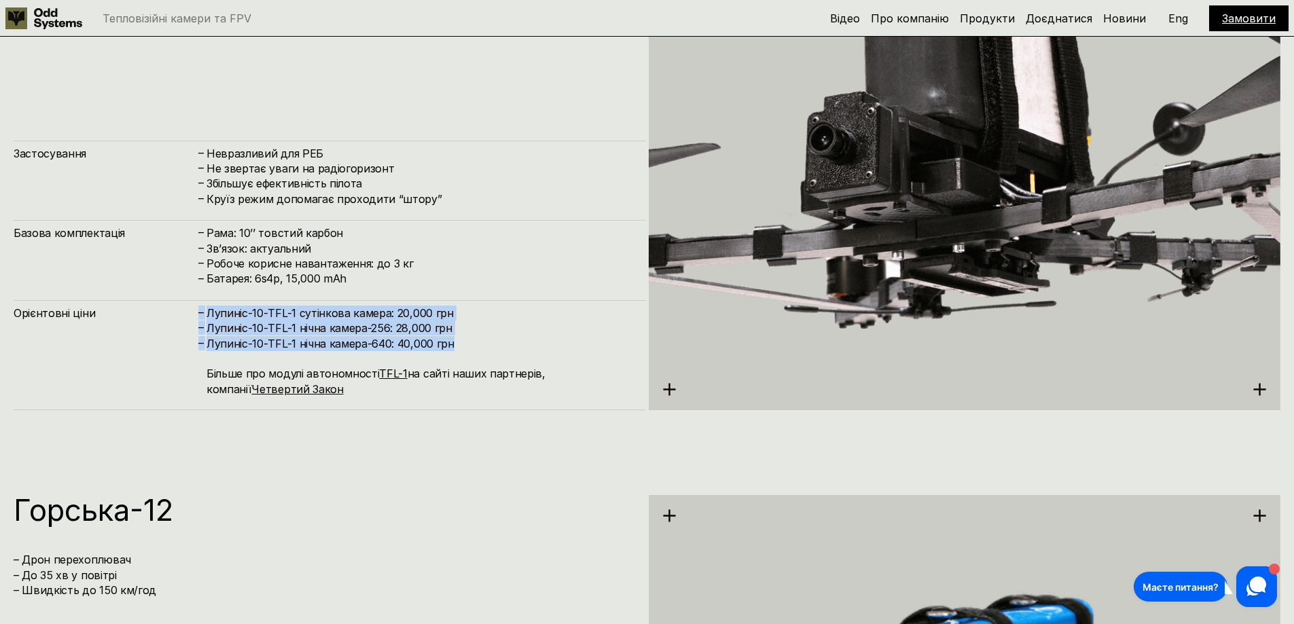
drag, startPoint x: 450, startPoint y: 349, endPoint x: 188, endPoint y: 323, distance: 262.9
click at [188, 323] on div "Орієнтовні ціни – [PERSON_NAME]-10-TFL-1 сутінкова камера: 20,000 грн – [PERSON…" at bounding box center [330, 355] width 633 height 110
drag, startPoint x: 222, startPoint y: 322, endPoint x: 257, endPoint y: 303, distance: 39.5
click at [223, 322] on h4 "Лупиніс-10-TFL-1 нічна камера-256: 28,000 грн" at bounding box center [420, 328] width 426 height 15
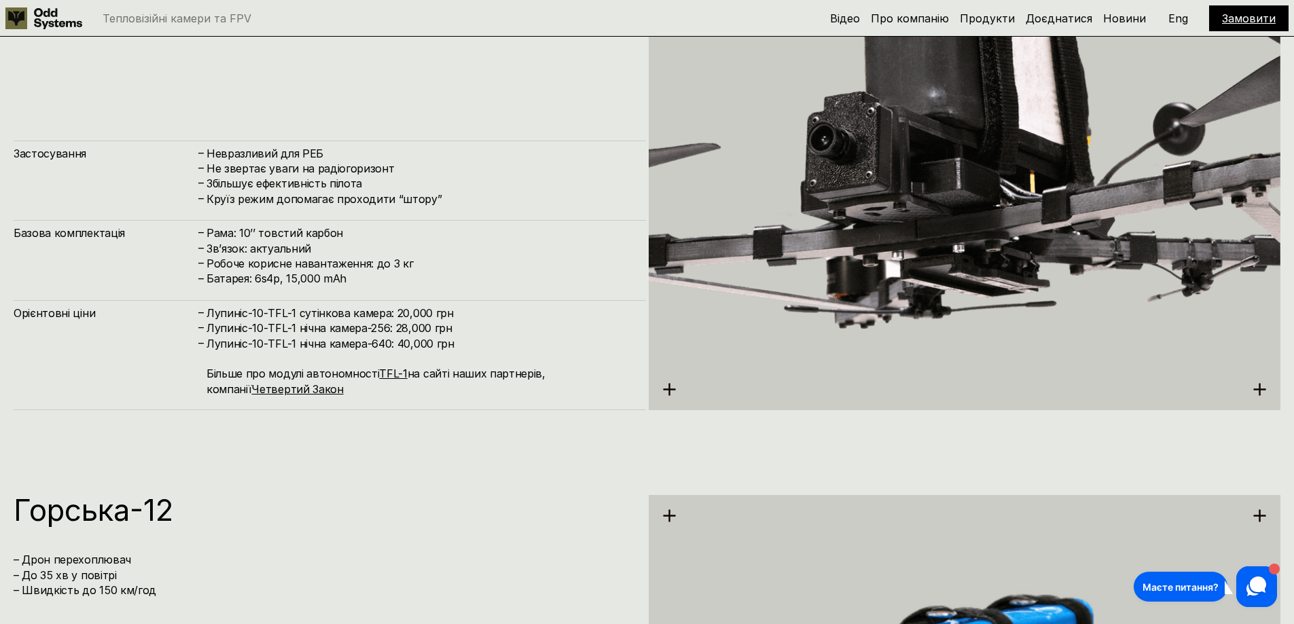
drag, startPoint x: 364, startPoint y: 270, endPoint x: 349, endPoint y: 280, distance: 17.7
click at [363, 272] on div "– Рама: 10’’ товстий карбон – Зв’язок: актуальний – Робоче корисне навантаження…" at bounding box center [415, 256] width 436 height 61
click at [344, 276] on h4 "Батарея: 6s4p, 15,000 mAh" at bounding box center [420, 278] width 426 height 15
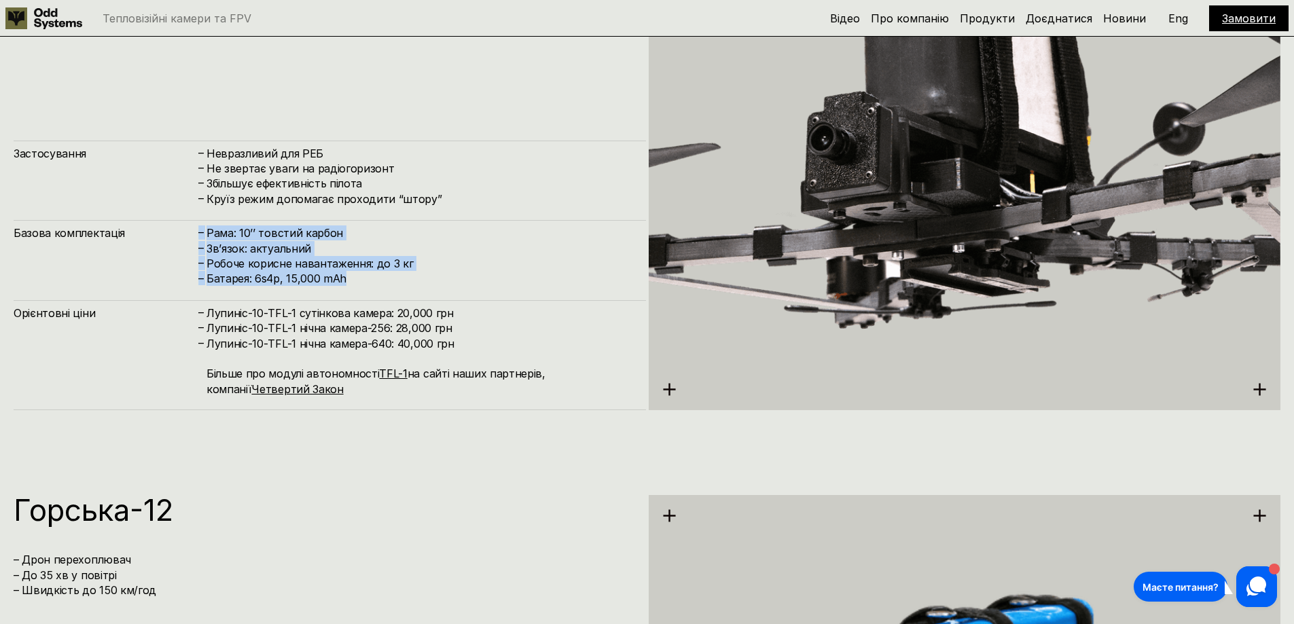
drag, startPoint x: 349, startPoint y: 279, endPoint x: 185, endPoint y: 230, distance: 171.4
click at [185, 230] on div "Базова комплектація – Рама: 10’’ товстий карбон – Зв’язок: актуальний – Робоче …" at bounding box center [330, 253] width 633 height 67
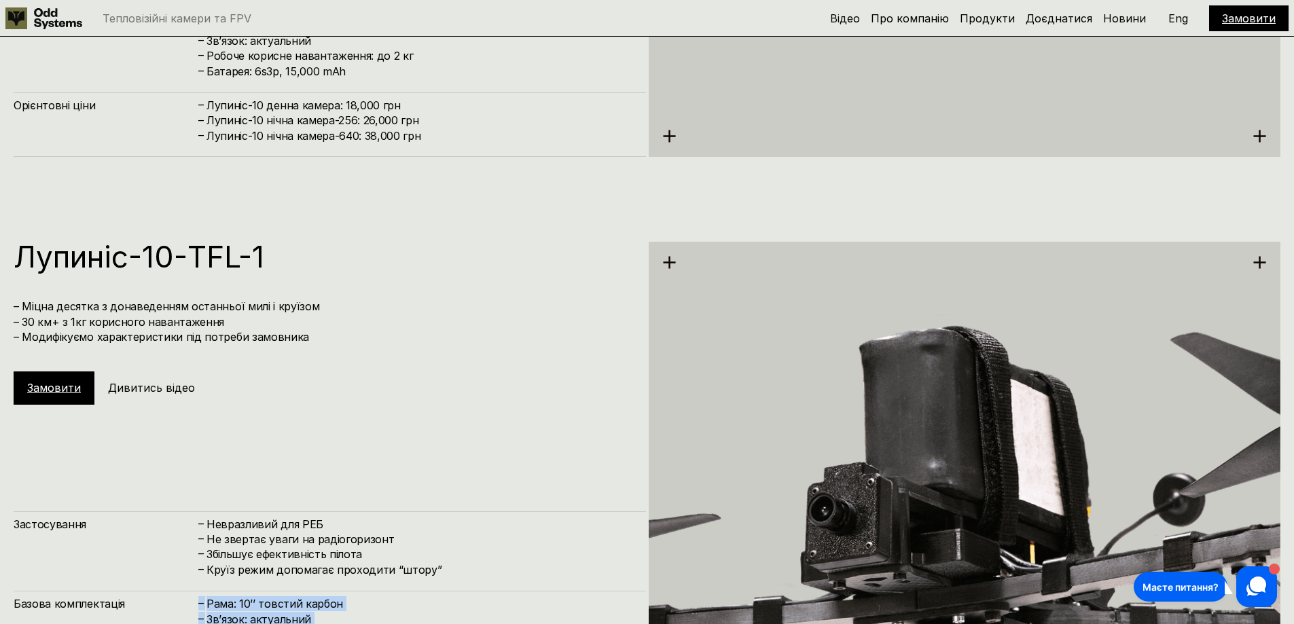
scroll to position [4761, 0]
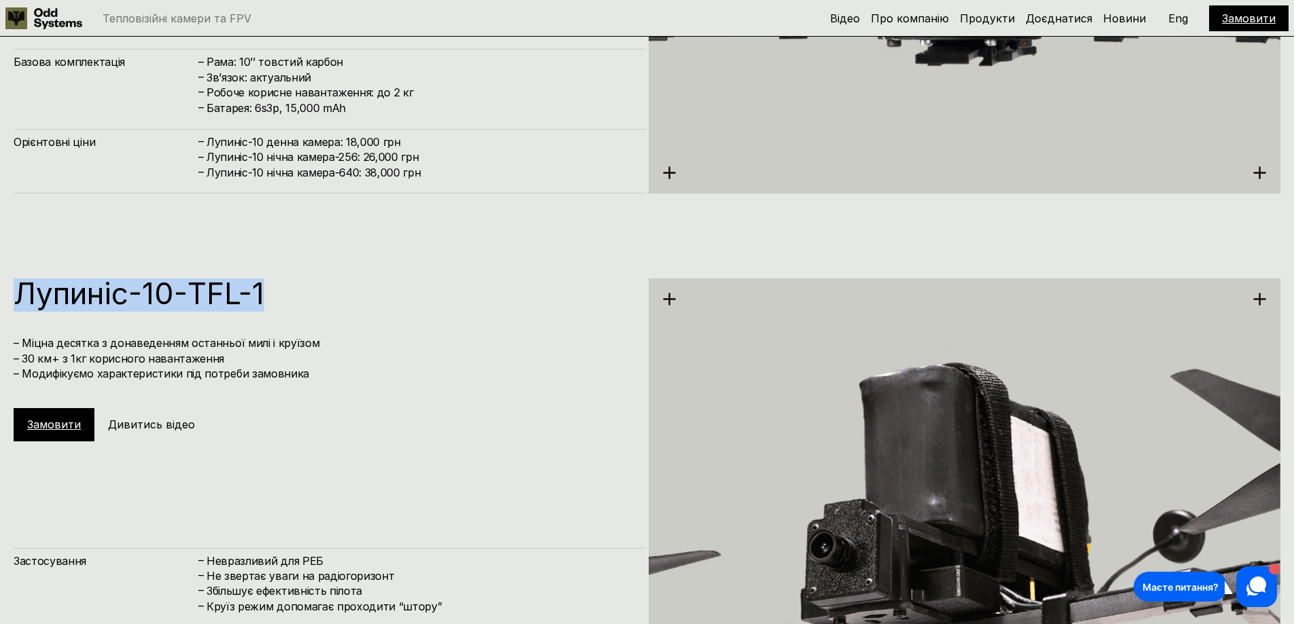
drag, startPoint x: 12, startPoint y: 289, endPoint x: 302, endPoint y: 332, distance: 294.0
click at [300, 328] on div "[PERSON_NAME]-10-TFL-1 – Міцна десятка з донаведенням останньої милі і круїзом …" at bounding box center [647, 546] width 1294 height 624
click at [308, 375] on h4 "– Міцна десятка з донаведенням останньої милі і круїзом – 30 км+ з 1кг корисног…" at bounding box center [323, 359] width 619 height 46
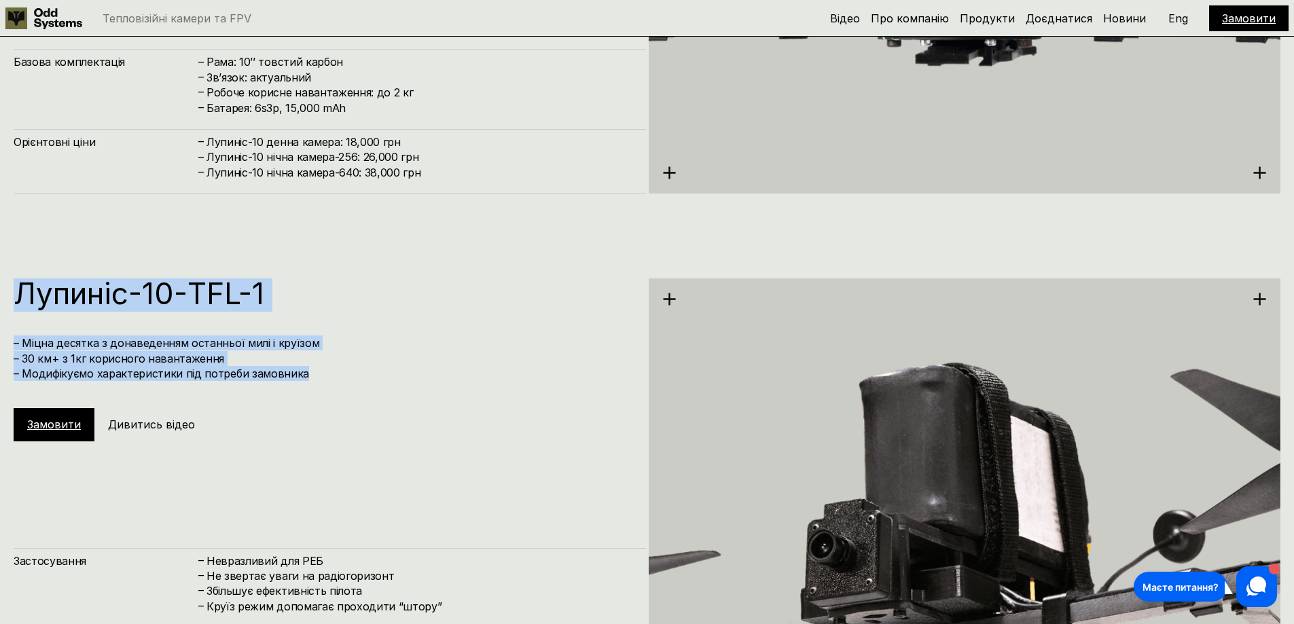
drag, startPoint x: 308, startPoint y: 376, endPoint x: 35, endPoint y: 292, distance: 285.9
click at [35, 292] on div "[PERSON_NAME]-10-TFL-1 – Міцна десятка з донаведенням останньої милі і круїзом …" at bounding box center [330, 360] width 633 height 163
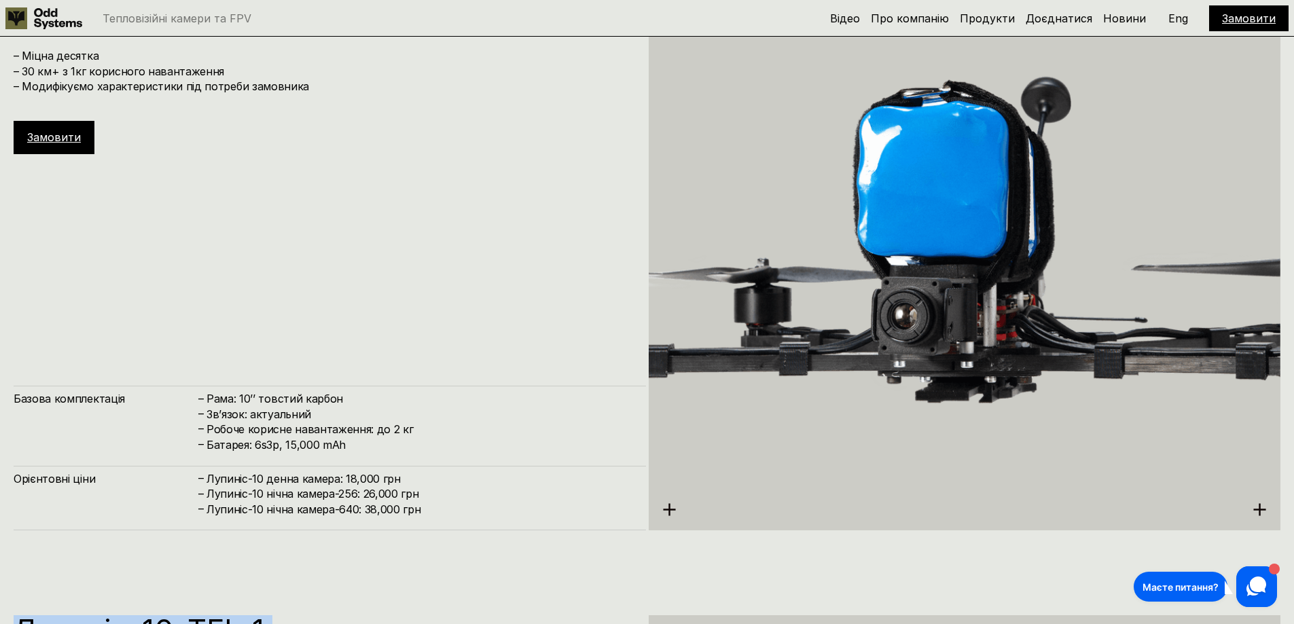
scroll to position [4421, 0]
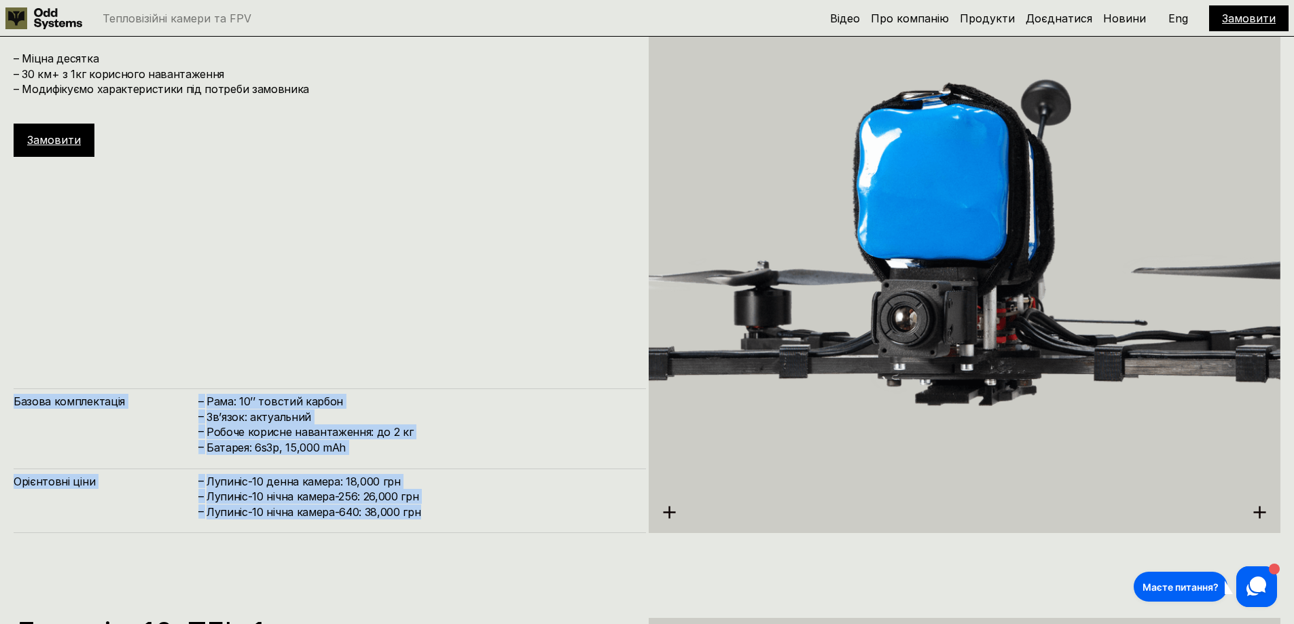
drag, startPoint x: 427, startPoint y: 509, endPoint x: -11, endPoint y: 394, distance: 453.1
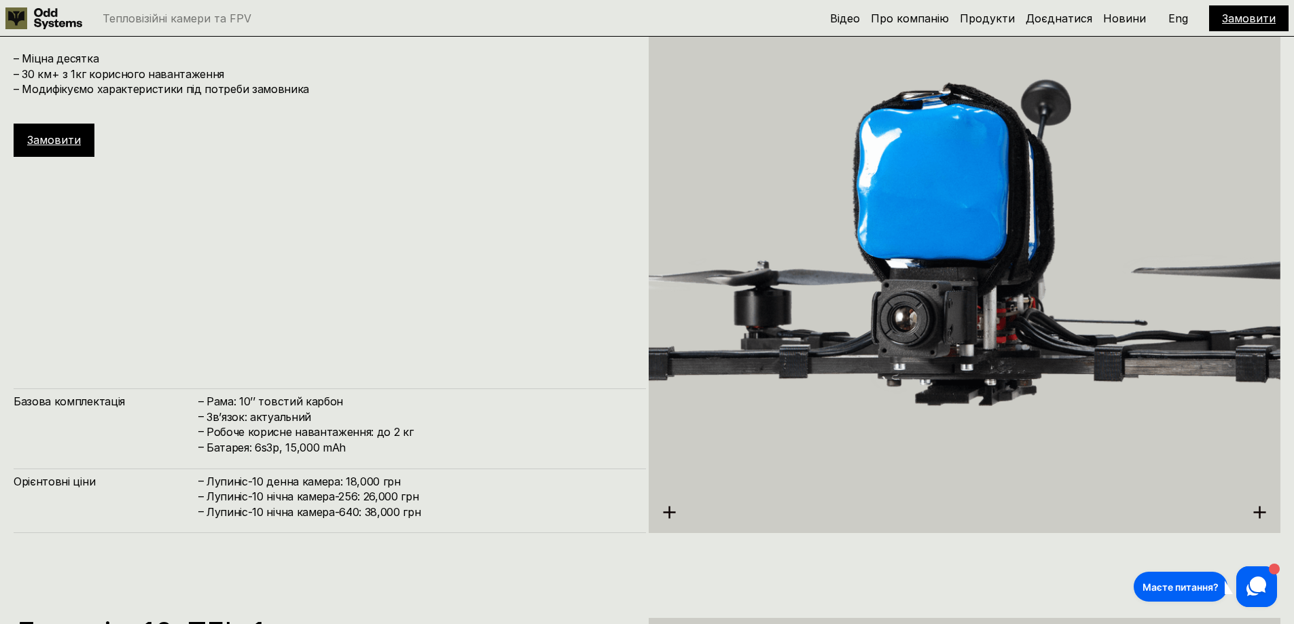
click at [372, 249] on div "[PERSON_NAME]-10 – Міцна десятка – 30 км+ з 1кг корисного навантаження – Модифі…" at bounding box center [330, 264] width 633 height 540
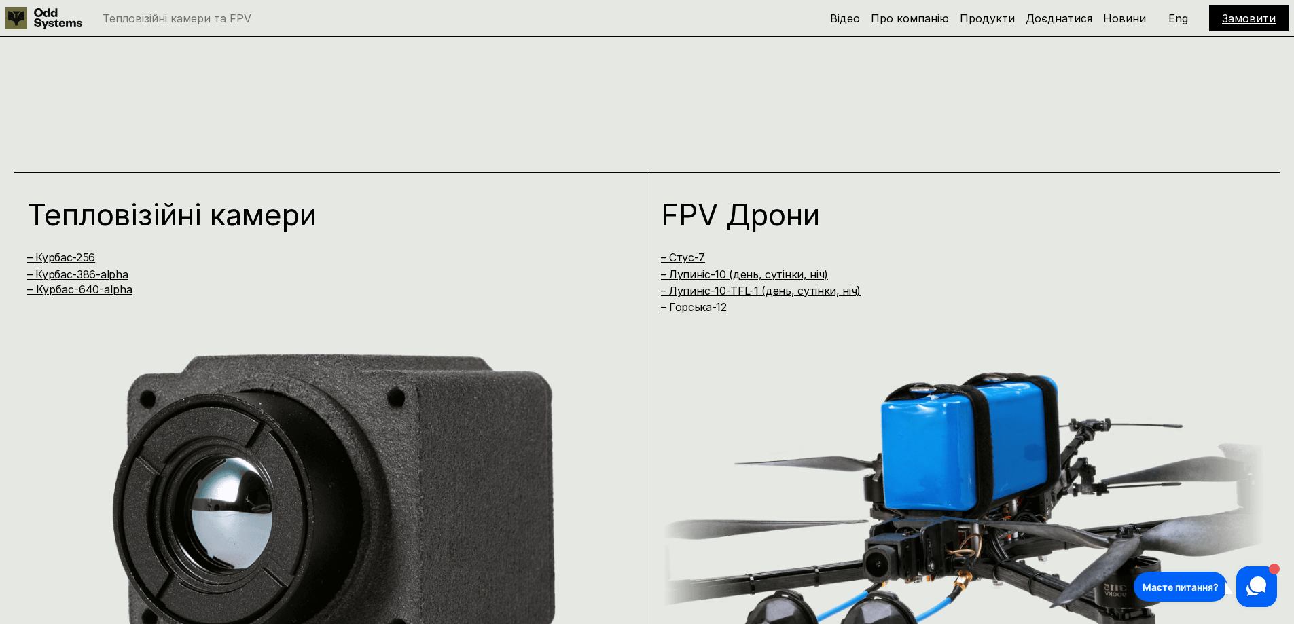
scroll to position [1087, 0]
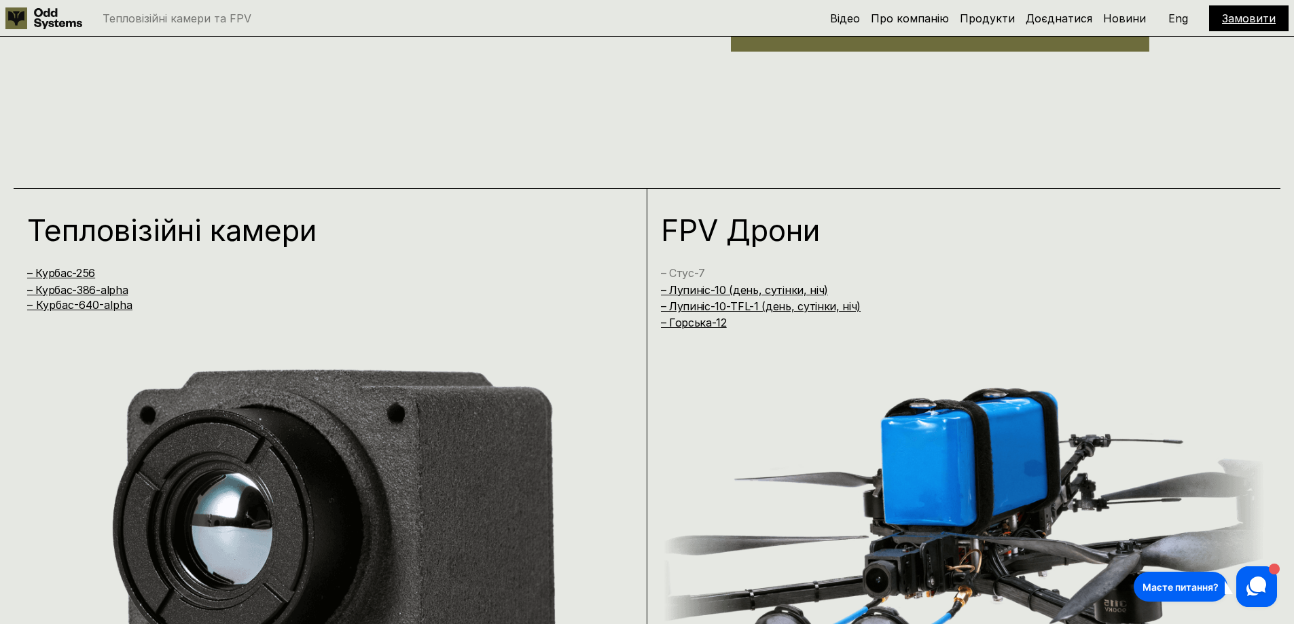
click at [696, 272] on link "– Стус-7" at bounding box center [683, 273] width 44 height 14
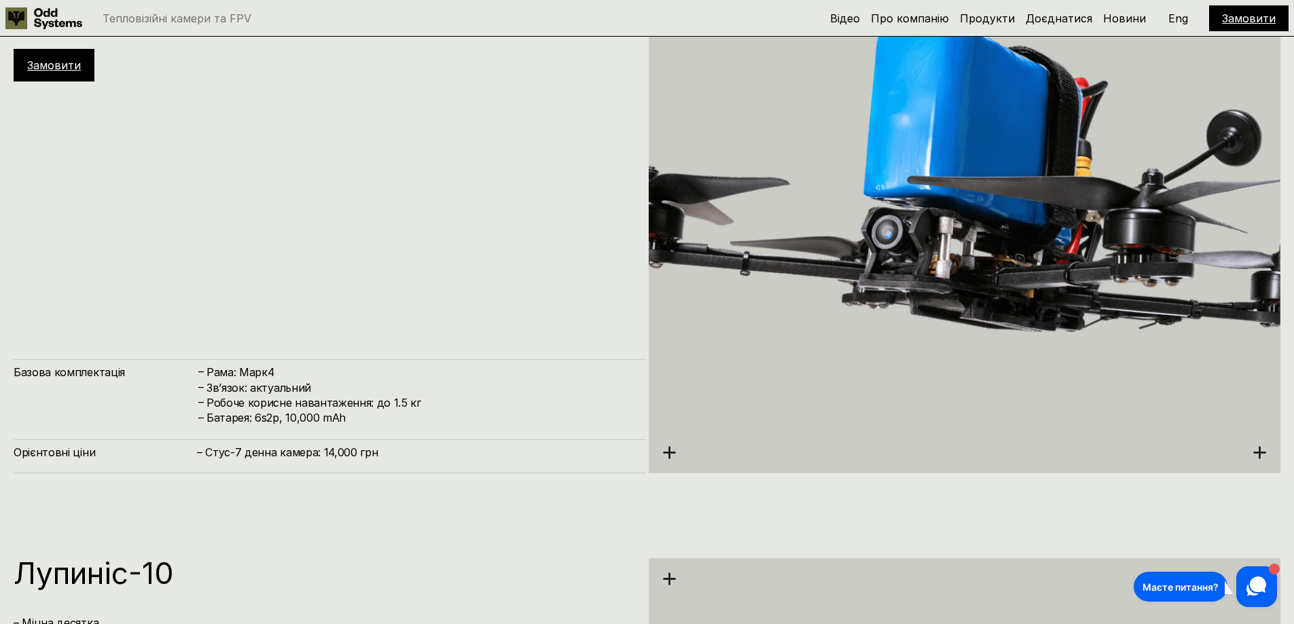
scroll to position [3882, 0]
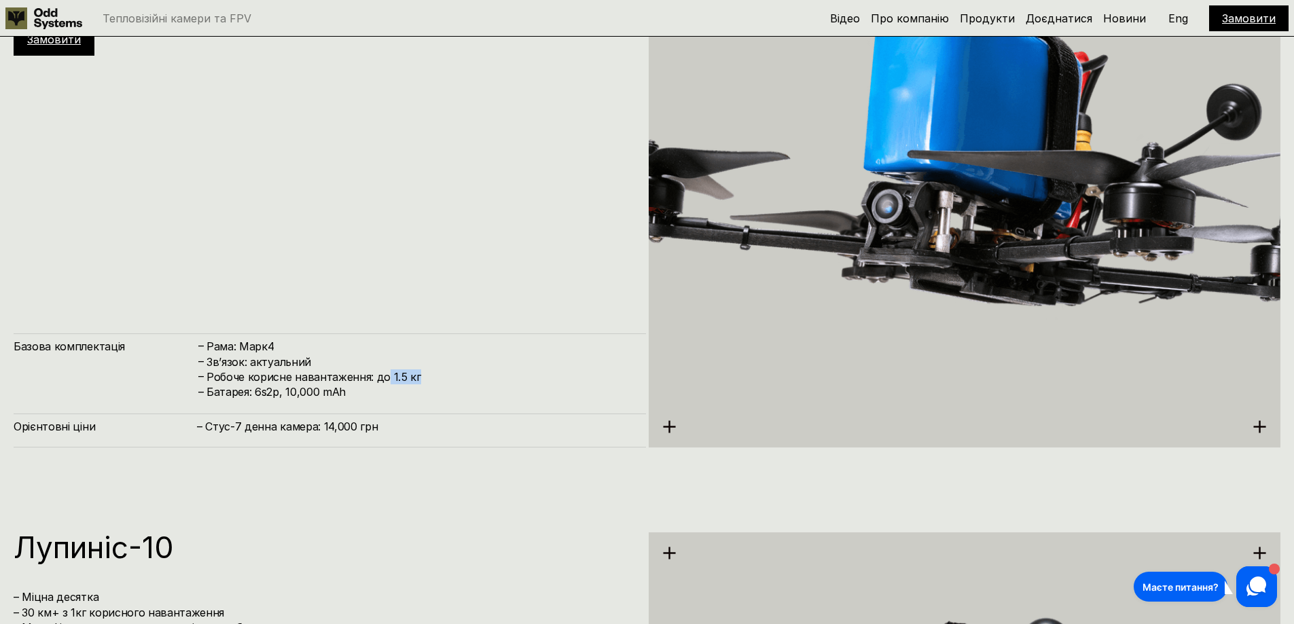
drag, startPoint x: 417, startPoint y: 377, endPoint x: 385, endPoint y: 375, distance: 32.7
click at [385, 375] on h4 "Робоче корисне навантаження: до 1.5 кг" at bounding box center [420, 377] width 426 height 15
drag, startPoint x: 351, startPoint y: 393, endPoint x: 256, endPoint y: 397, distance: 95.9
click at [252, 397] on h4 "Батарея: 6s2p, 10,000 mAh" at bounding box center [420, 392] width 426 height 15
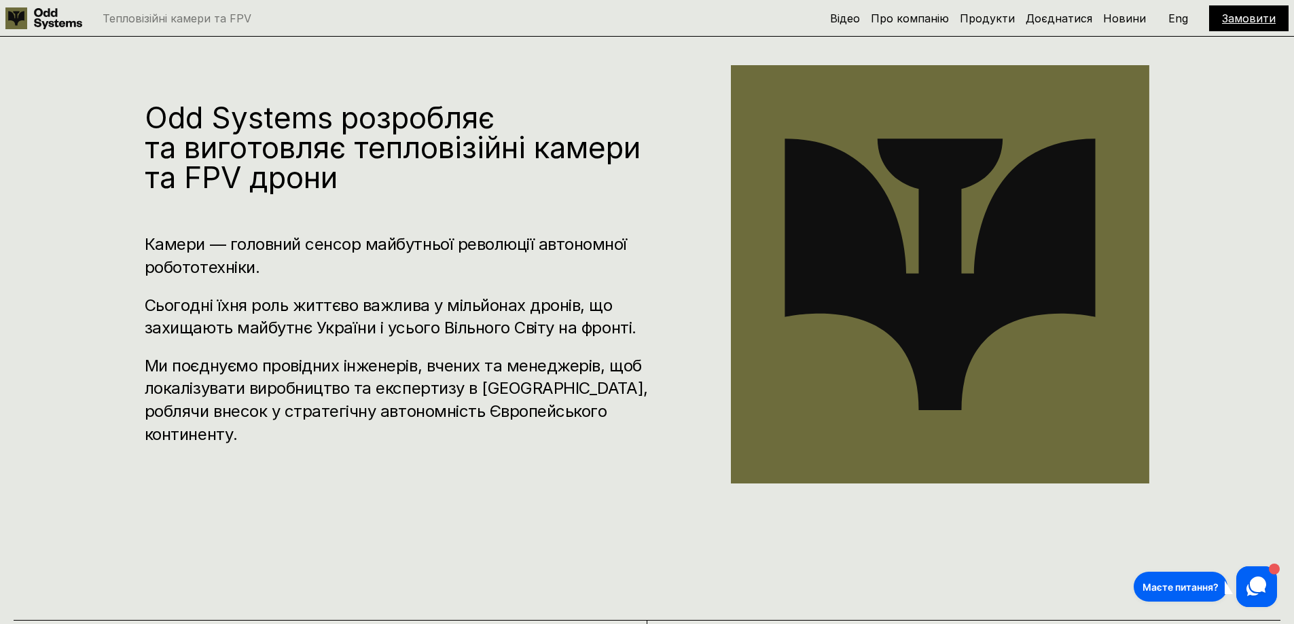
scroll to position [349, 0]
